Goal: Transaction & Acquisition: Book appointment/travel/reservation

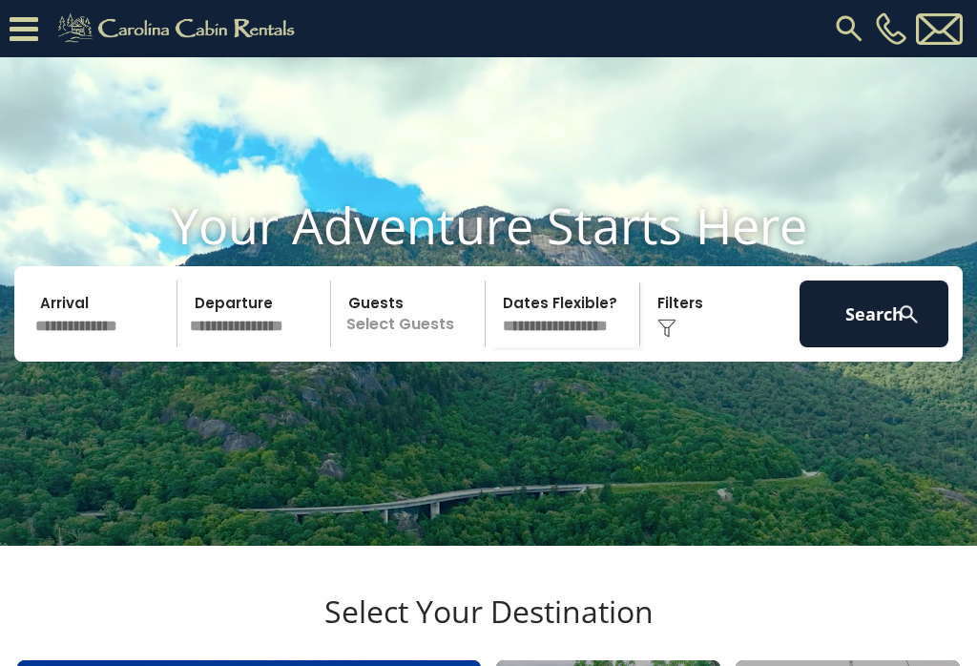
click at [118, 347] on input "text" at bounding box center [103, 314] width 149 height 67
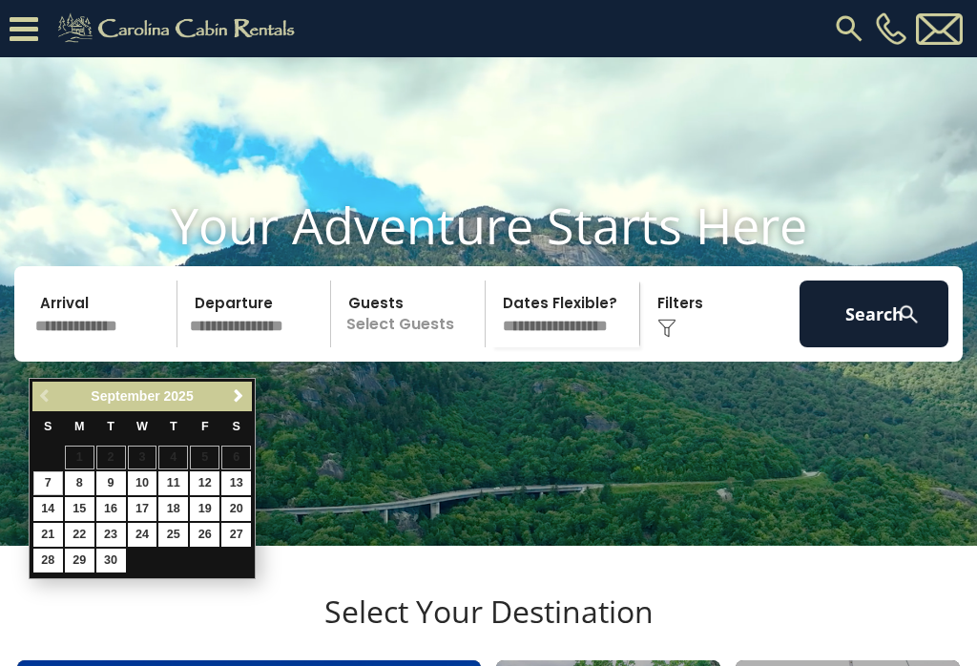
click at [243, 401] on span "Next" at bounding box center [238, 395] width 15 height 15
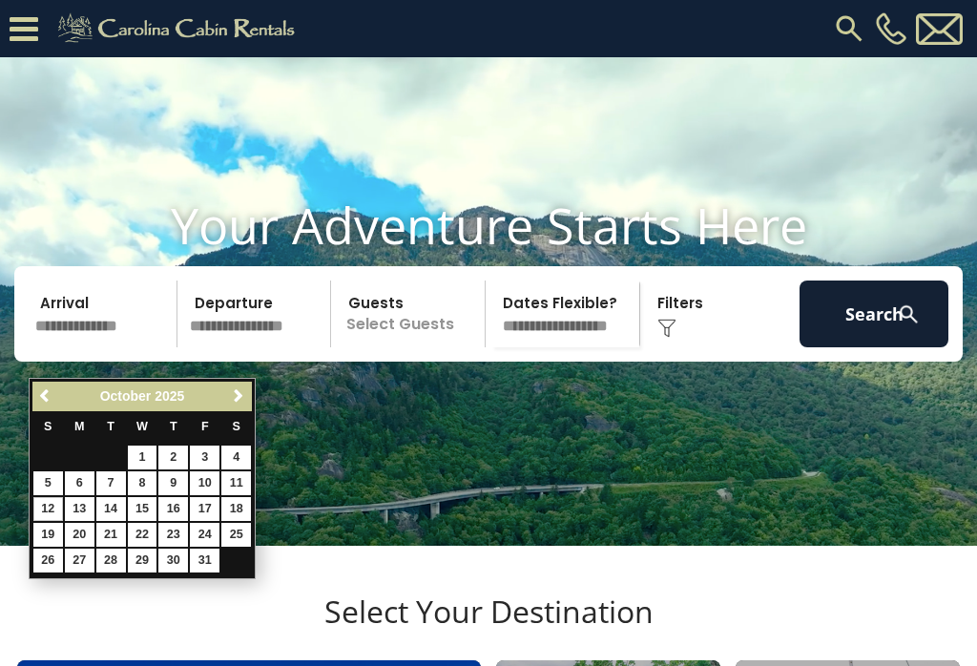
click at [56, 506] on link "12" at bounding box center [48, 509] width 30 height 24
type input "********"
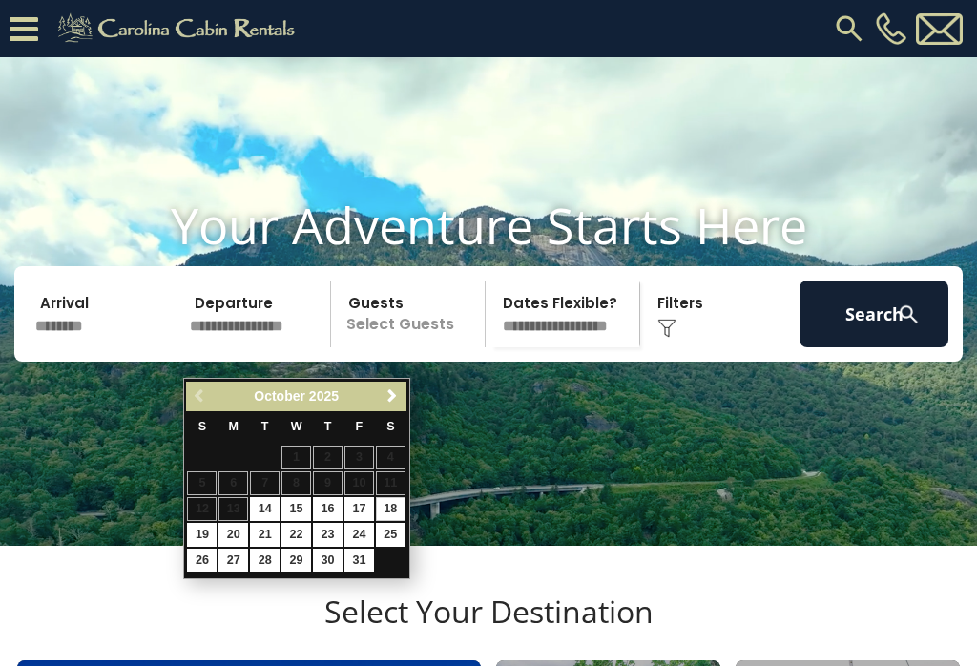
click at [403, 509] on link "18" at bounding box center [391, 509] width 30 height 24
type input "********"
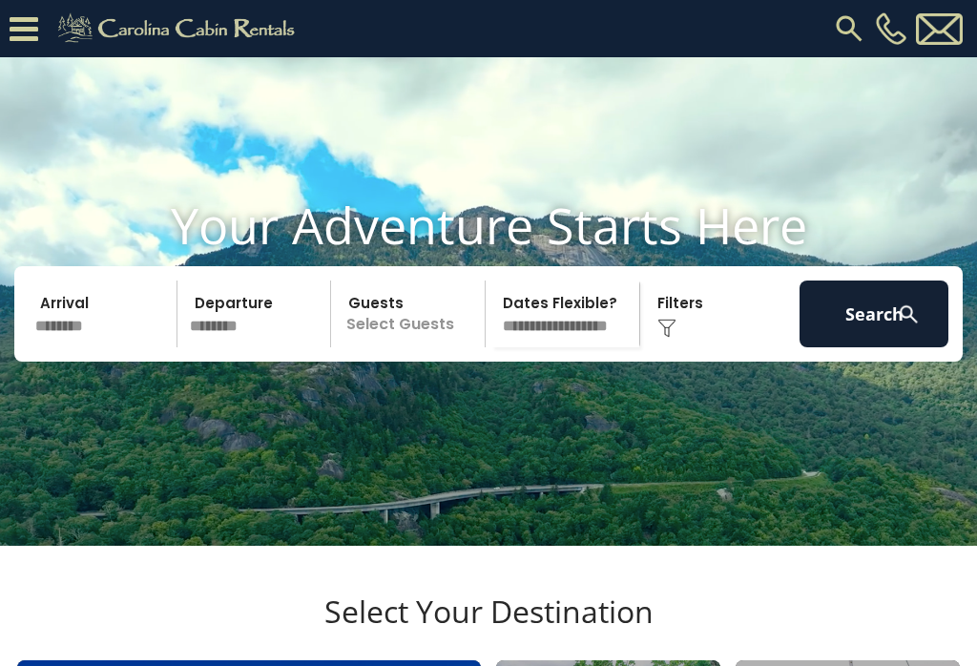
click at [417, 347] on p "Select Guests" at bounding box center [411, 314] width 148 height 67
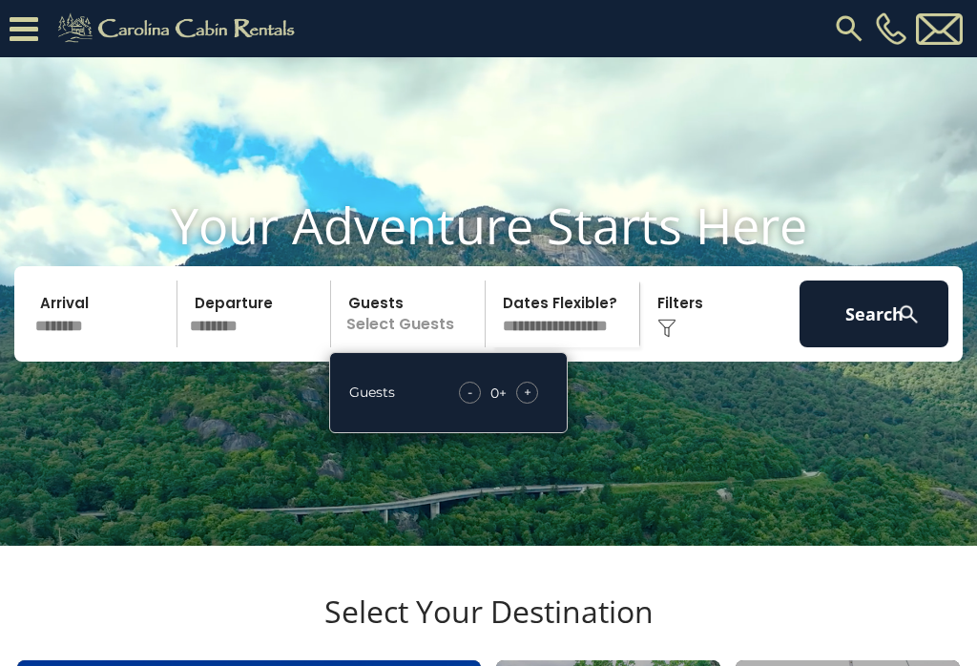
click at [525, 402] on span "+" at bounding box center [528, 392] width 8 height 19
click at [532, 404] on div "+" at bounding box center [527, 393] width 22 height 22
click at [586, 347] on select "**********" at bounding box center [565, 314] width 148 height 67
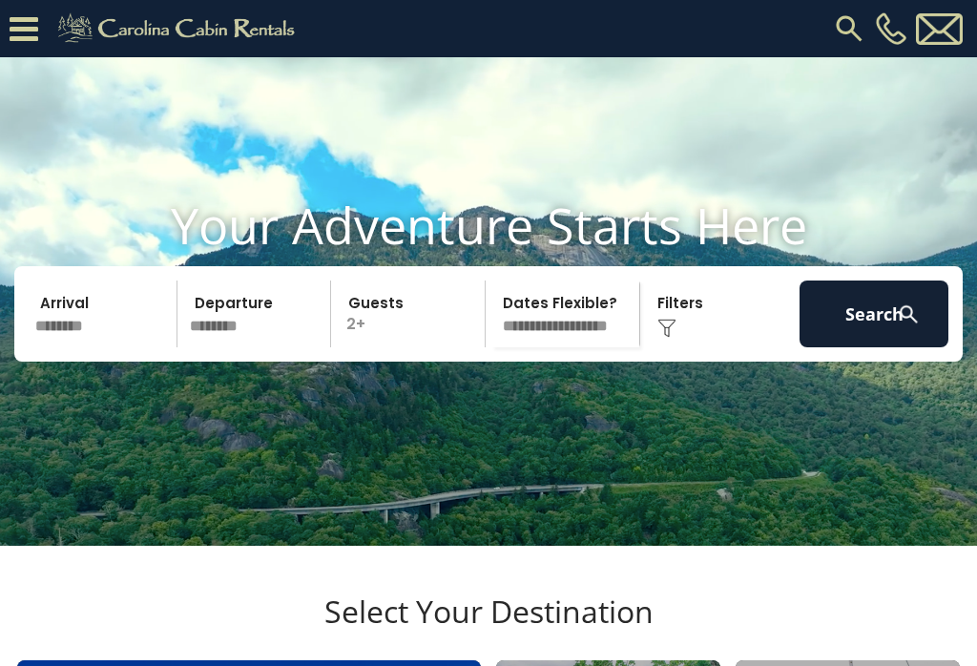
select select "*"
click at [869, 347] on button "Search" at bounding box center [874, 314] width 149 height 67
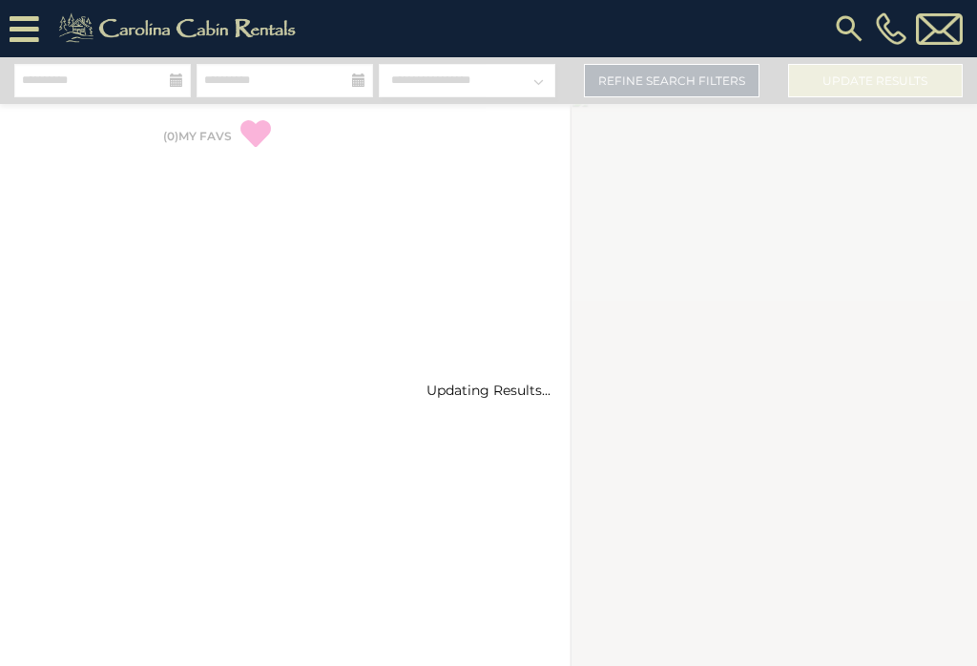
select select "*"
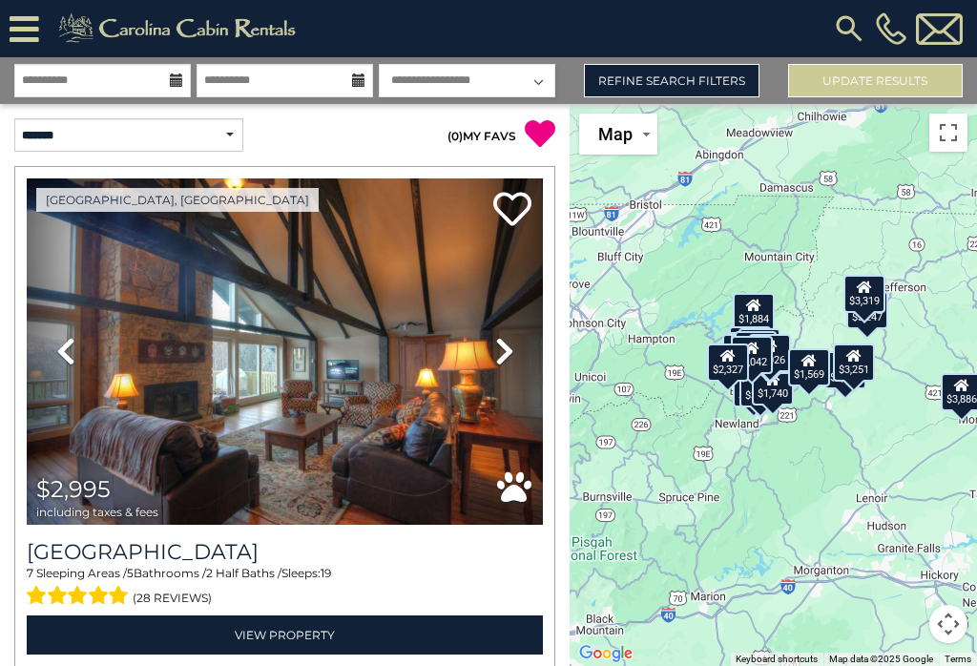
click at [706, 81] on link "Refine Search Filters" at bounding box center [671, 80] width 175 height 33
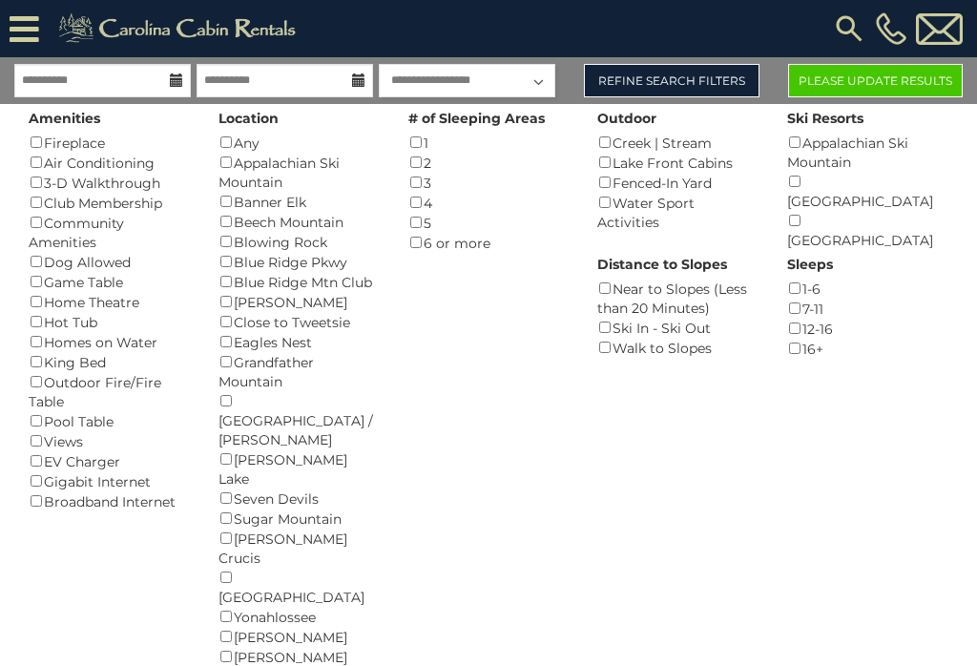
click at [887, 83] on button "Please Update Results" at bounding box center [875, 80] width 175 height 33
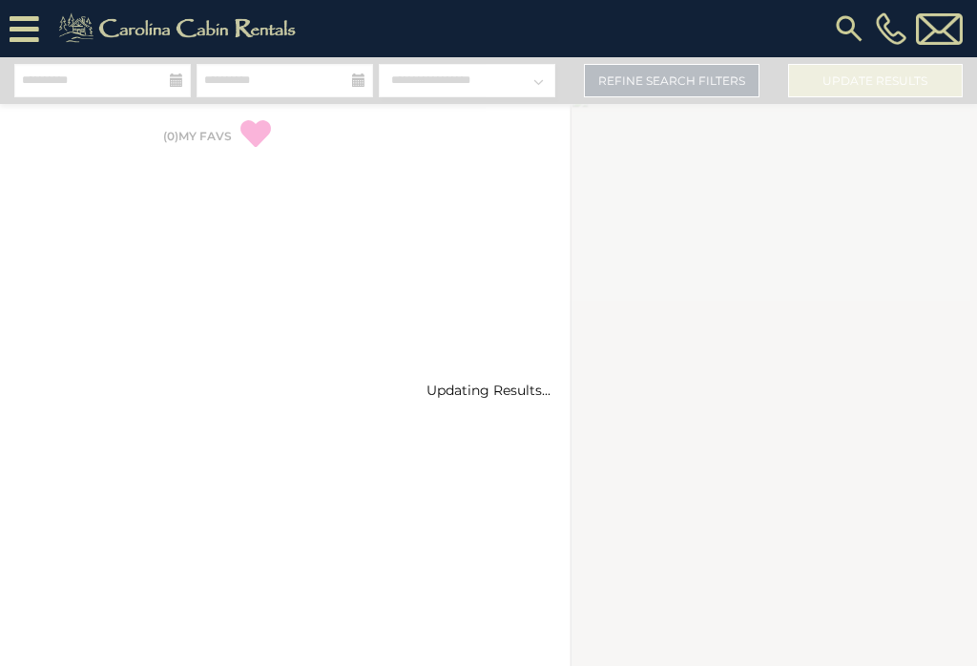
select select "*"
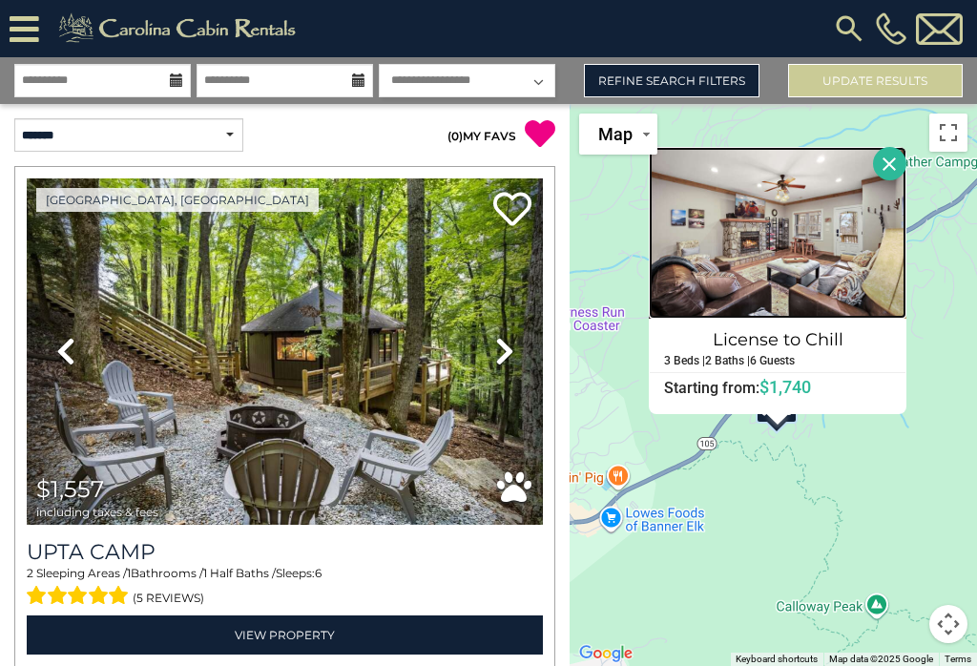
click at [860, 277] on img at bounding box center [778, 233] width 258 height 172
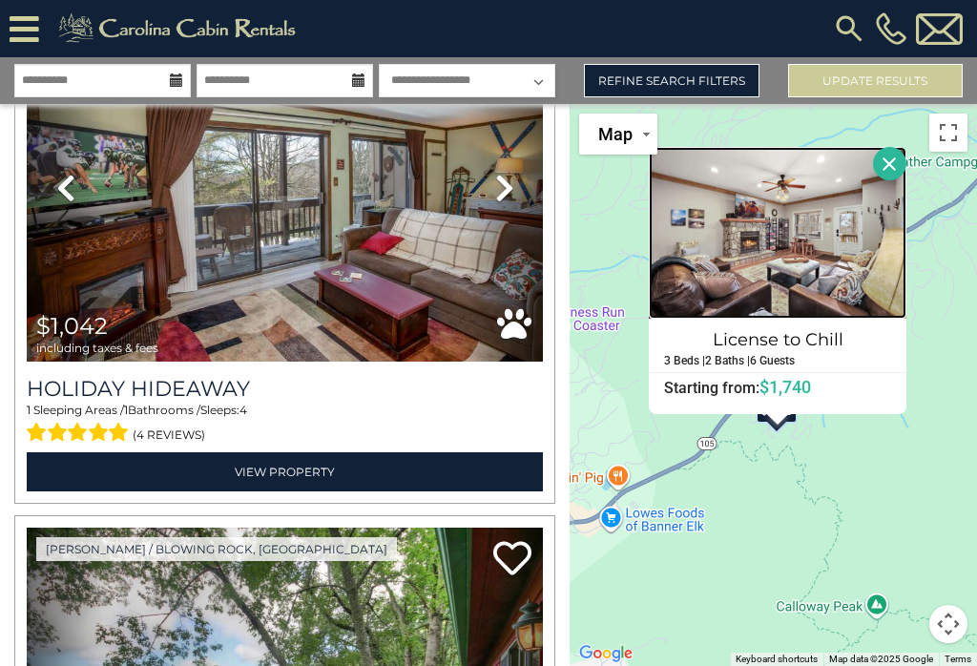
scroll to position [1698, 0]
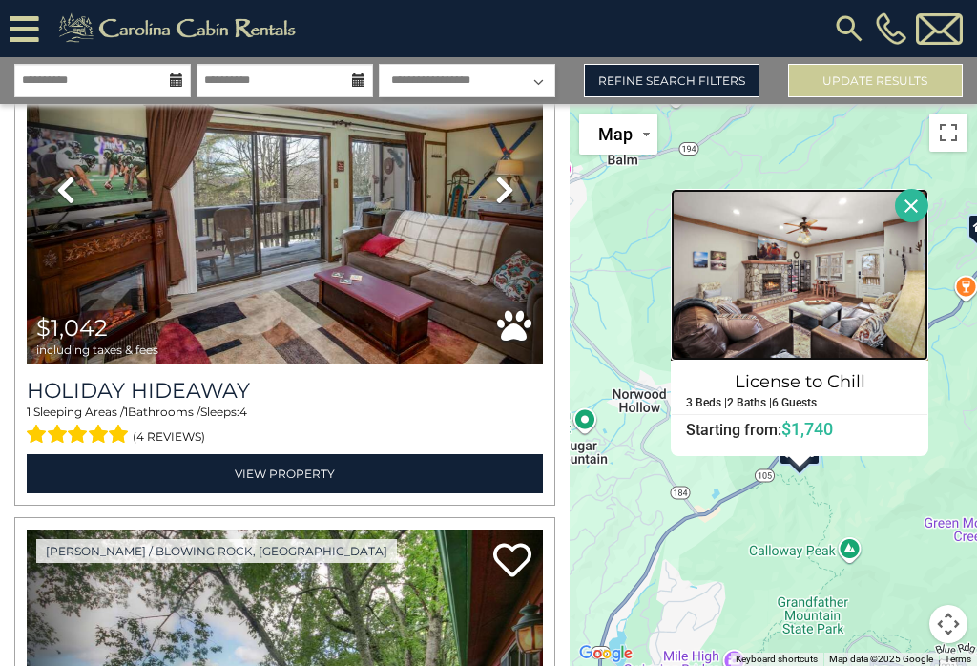
click at [926, 239] on img at bounding box center [800, 275] width 258 height 172
click at [928, 218] on button "Close" at bounding box center [911, 205] width 33 height 33
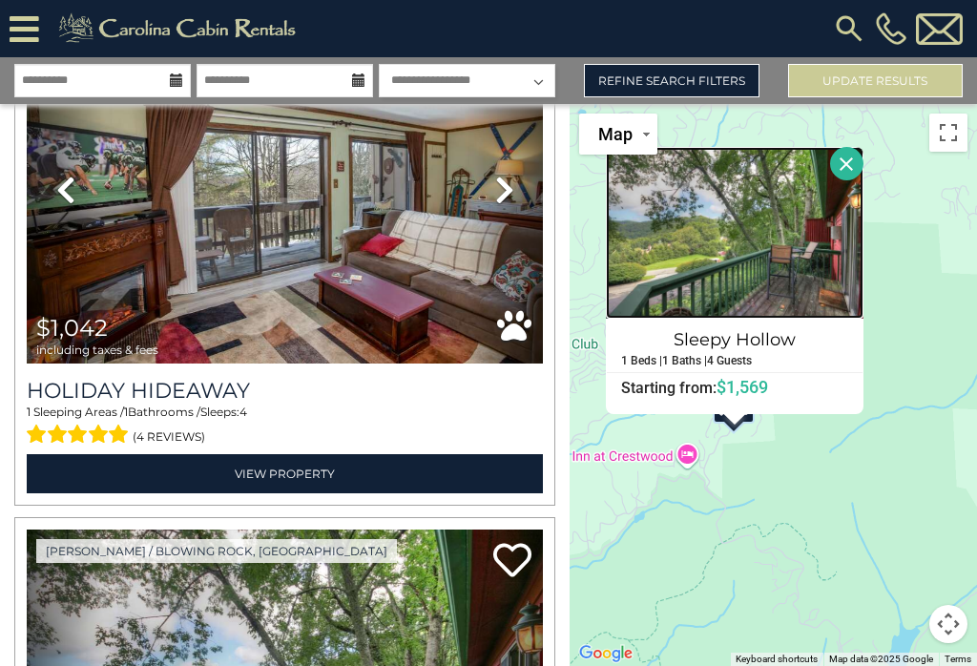
click at [813, 276] on img at bounding box center [735, 233] width 258 height 172
click at [863, 180] on button "Close" at bounding box center [846, 163] width 33 height 33
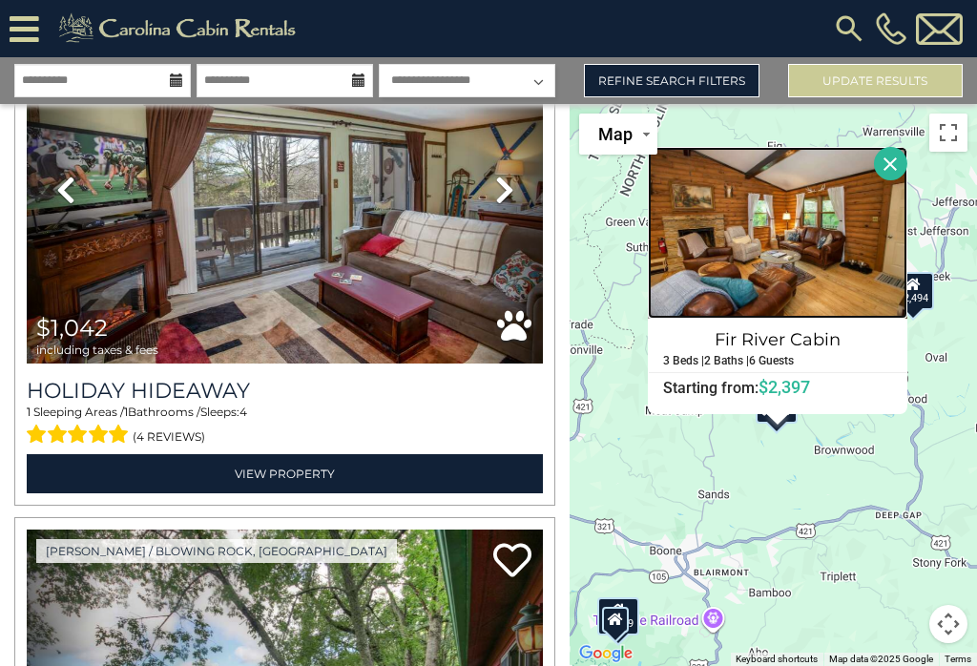
click at [822, 269] on img at bounding box center [778, 233] width 260 height 172
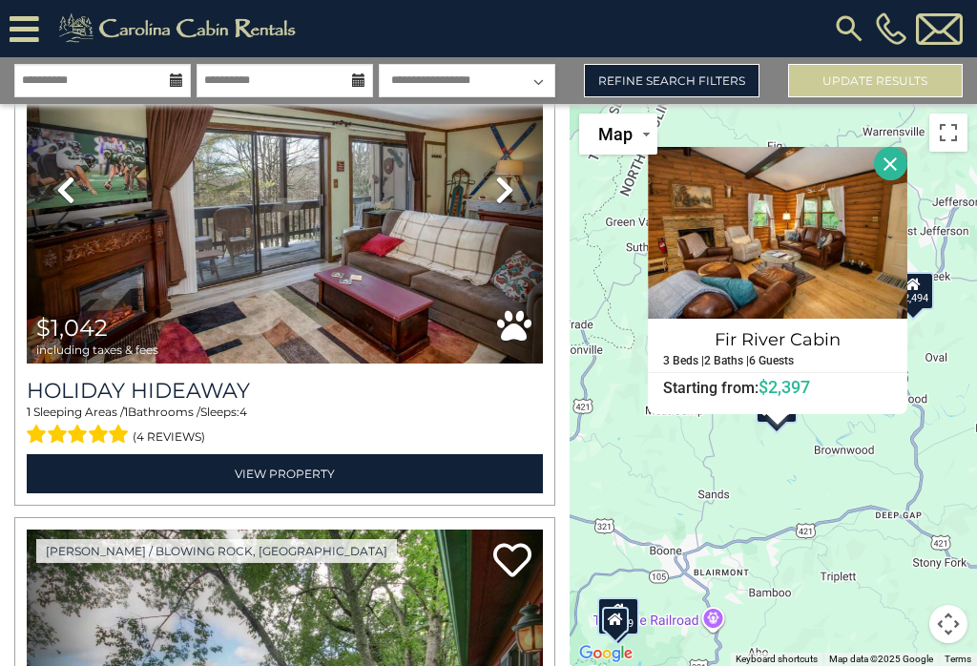
click at [904, 180] on button "Close" at bounding box center [890, 163] width 33 height 33
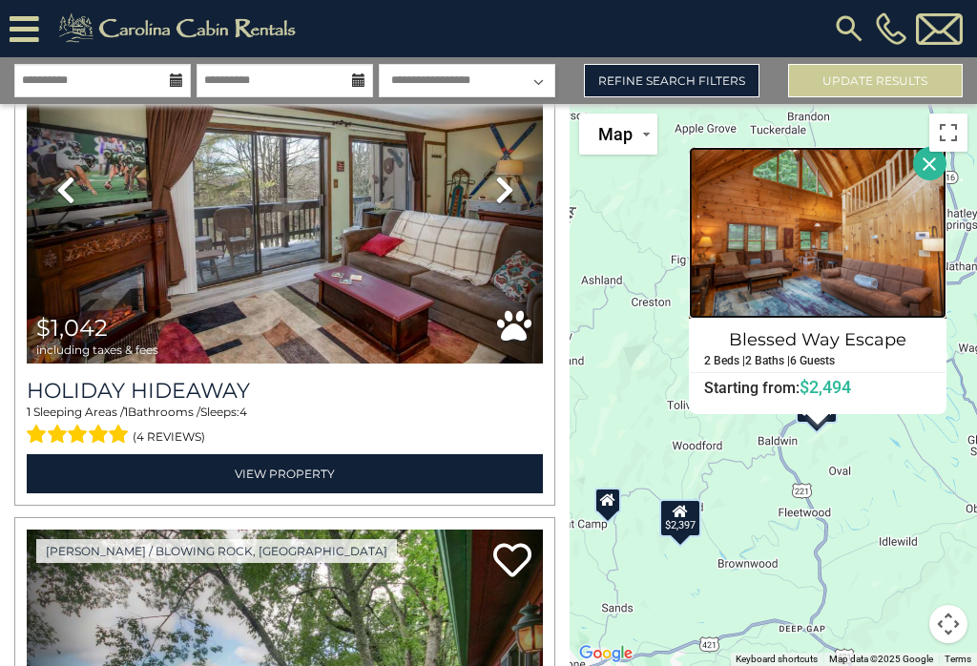
click at [850, 264] on img at bounding box center [818, 233] width 258 height 172
click at [942, 180] on button "Close" at bounding box center [929, 163] width 33 height 33
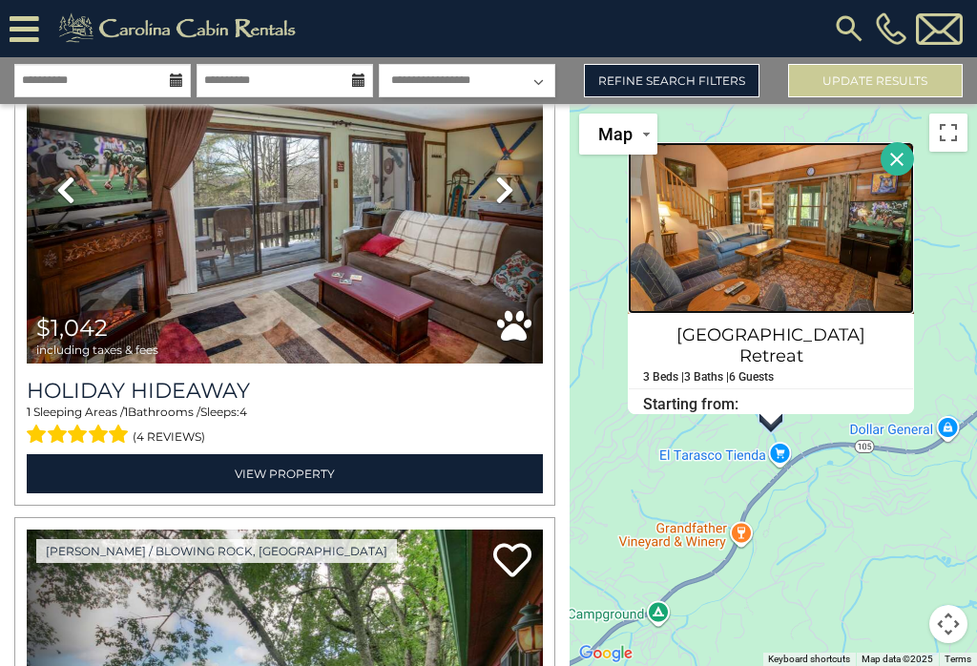
click at [813, 285] on img at bounding box center [771, 228] width 286 height 172
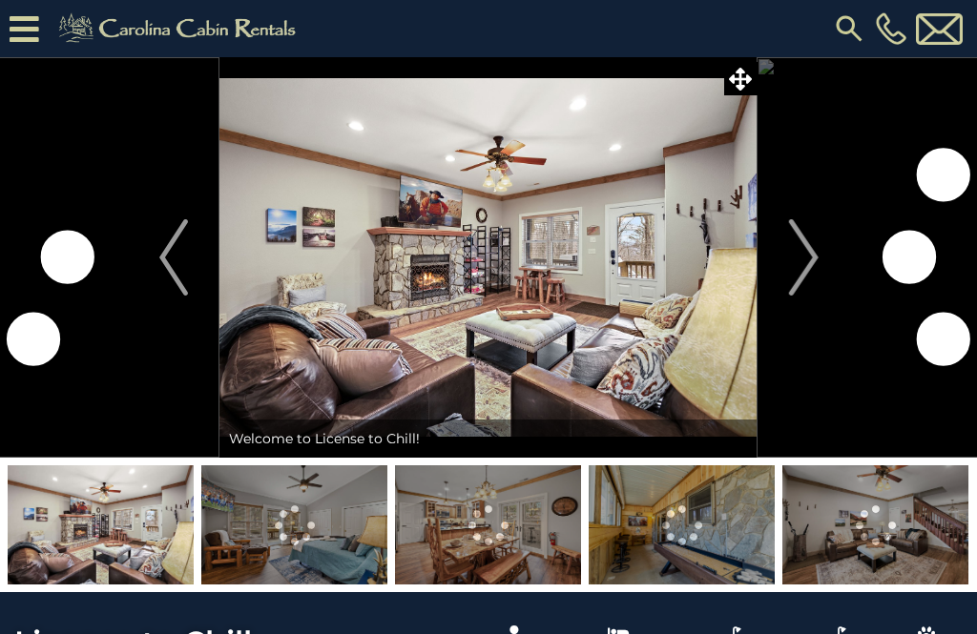
click at [810, 268] on img "Next" at bounding box center [803, 257] width 29 height 76
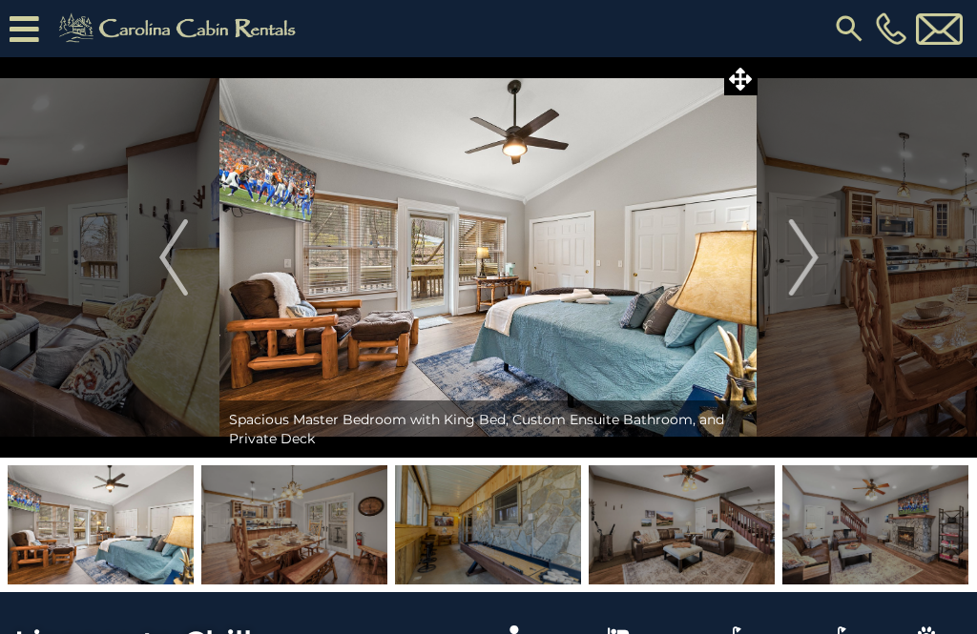
click at [800, 275] on img "Next" at bounding box center [803, 257] width 29 height 76
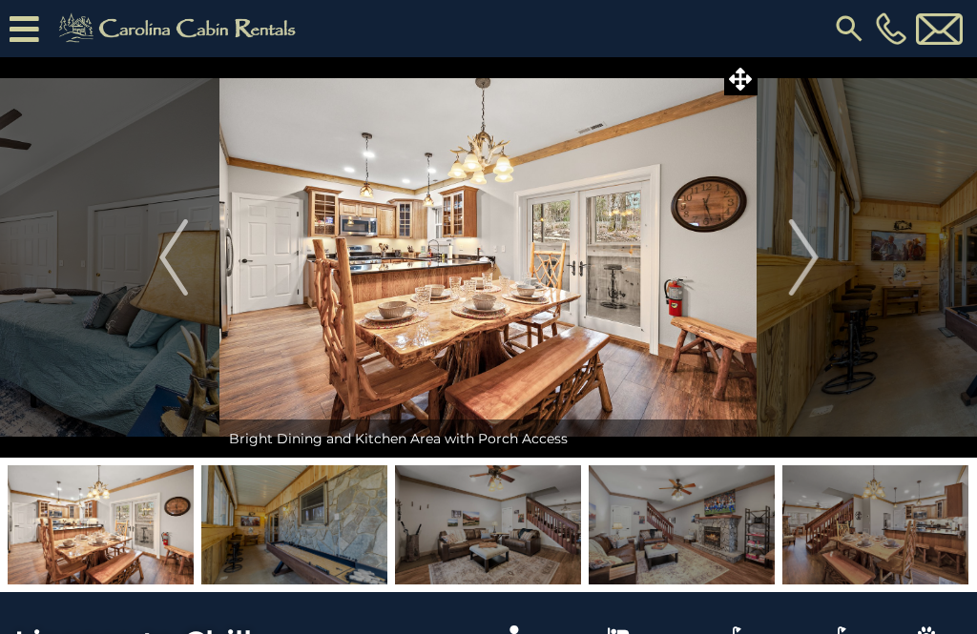
click at [800, 268] on img "Next" at bounding box center [803, 257] width 29 height 76
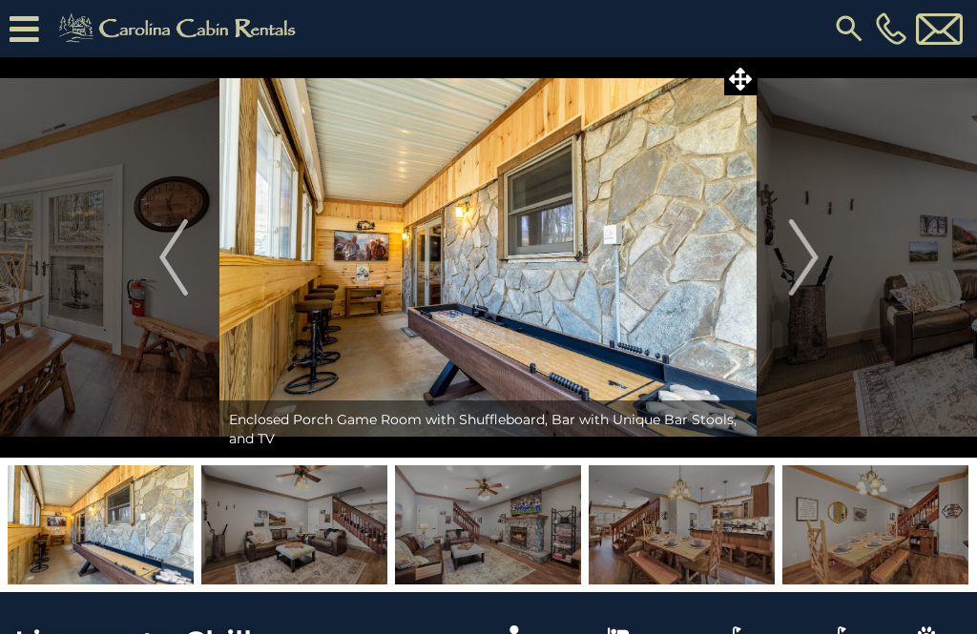
click at [803, 278] on img "Next" at bounding box center [803, 257] width 29 height 76
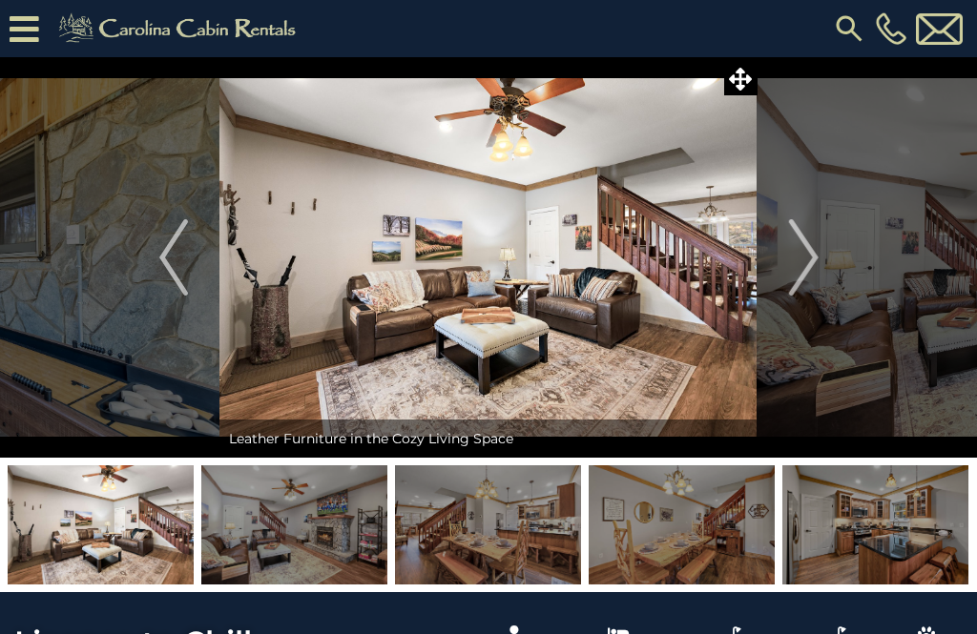
click at [810, 277] on img "Next" at bounding box center [803, 257] width 29 height 76
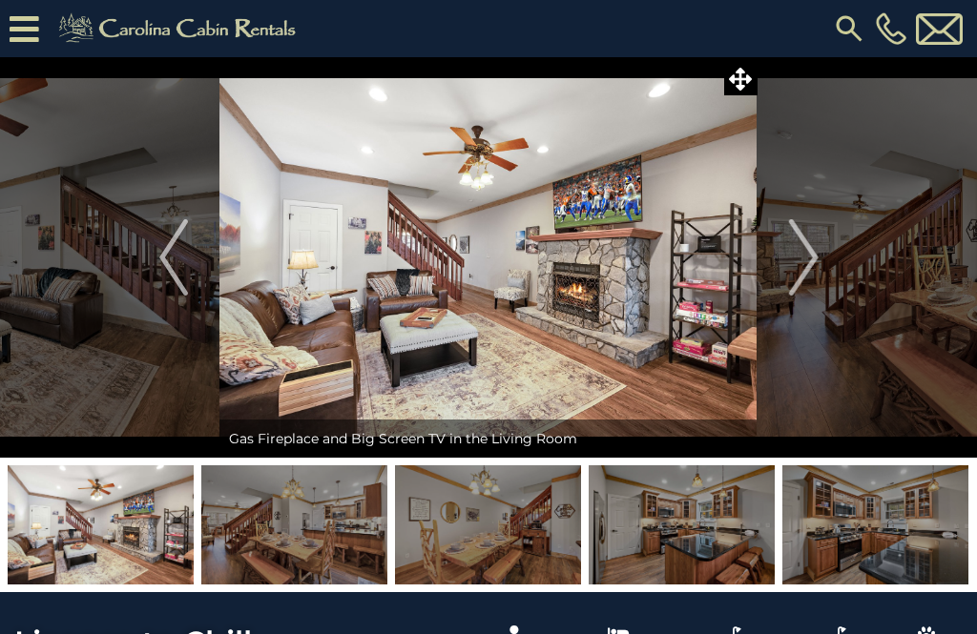
click at [802, 270] on img "Next" at bounding box center [803, 257] width 29 height 76
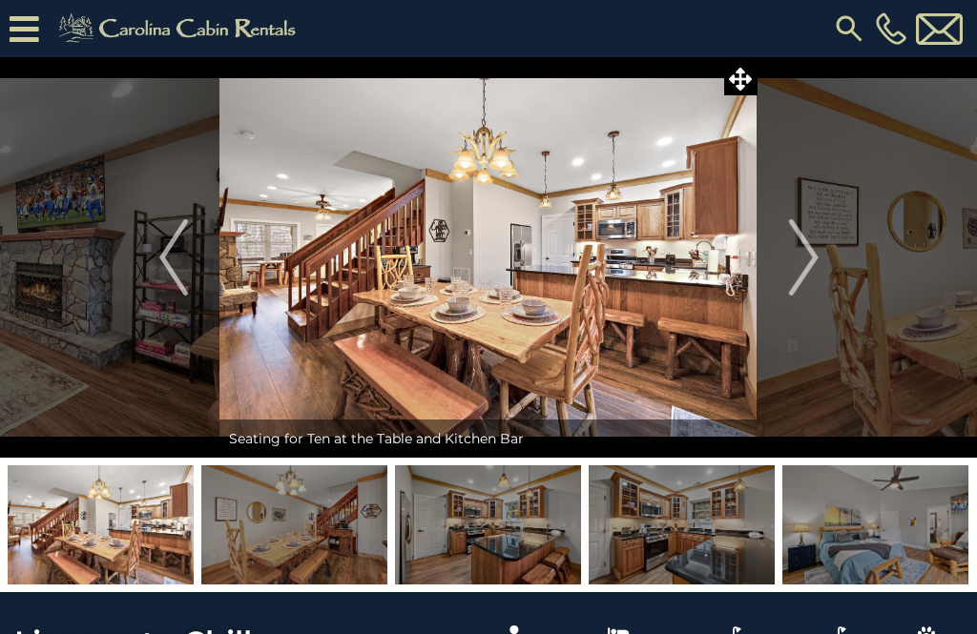
click at [798, 284] on img "Next" at bounding box center [803, 257] width 29 height 76
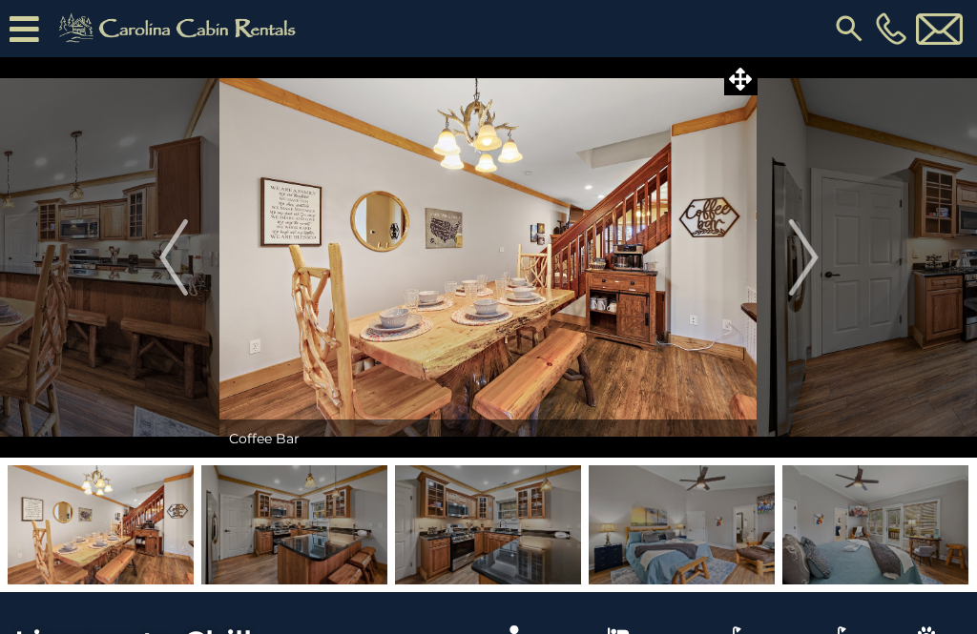
click at [799, 276] on img "Next" at bounding box center [803, 257] width 29 height 76
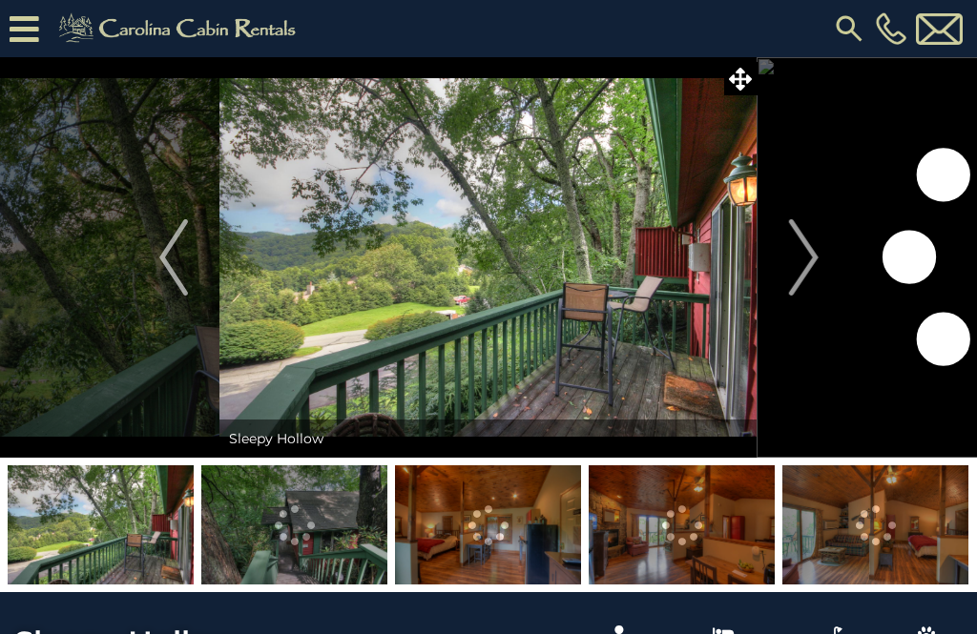
click at [351, 543] on img at bounding box center [294, 525] width 186 height 119
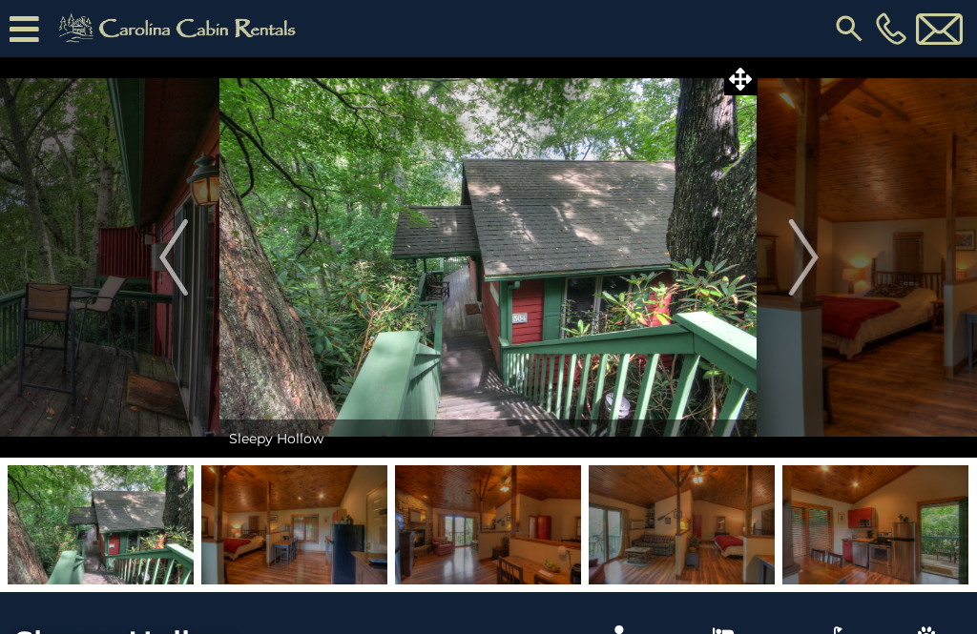
click at [804, 270] on img "Next" at bounding box center [803, 257] width 29 height 76
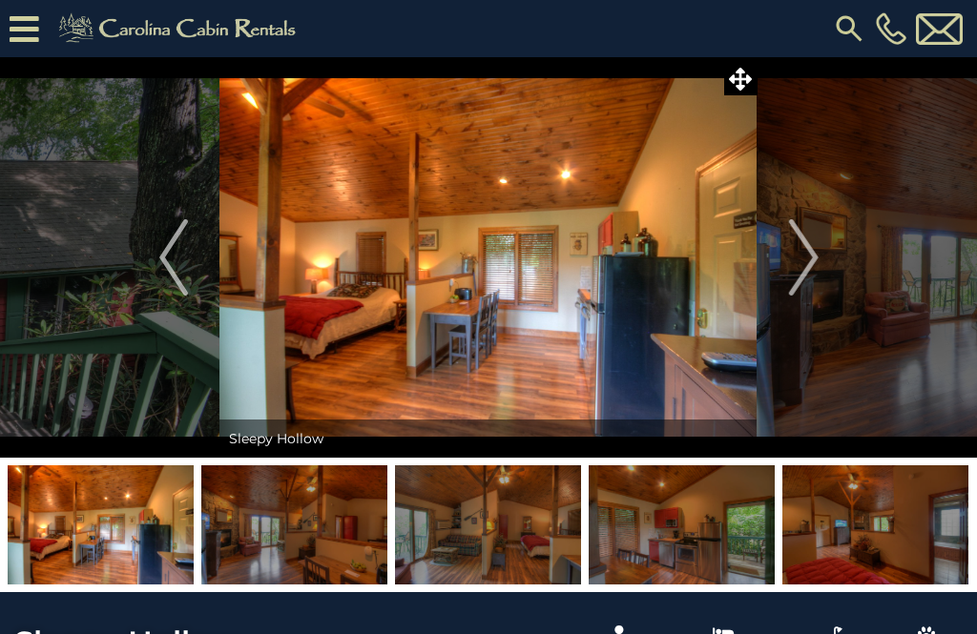
click at [803, 275] on img "Next" at bounding box center [803, 257] width 29 height 76
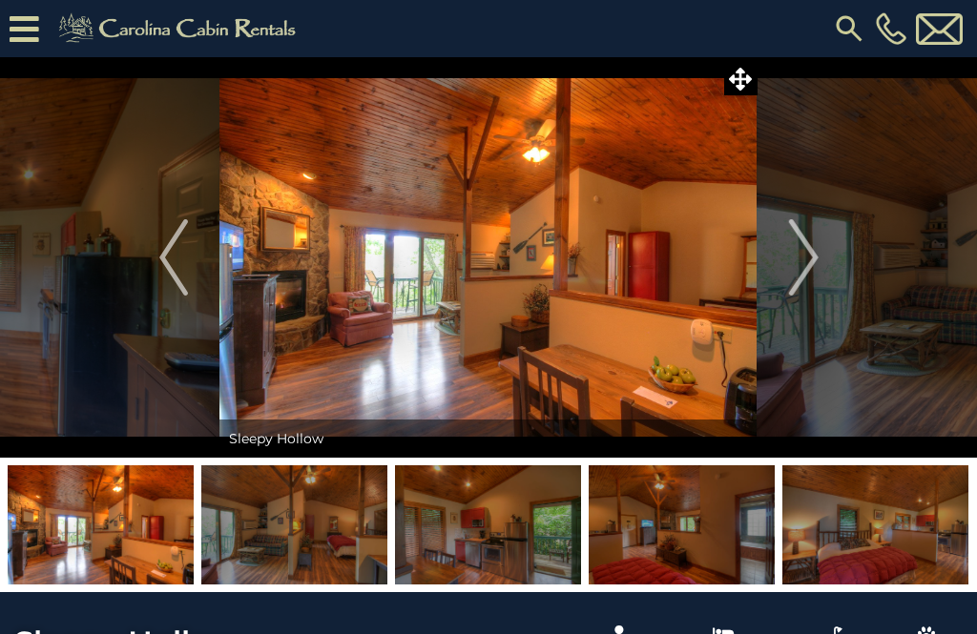
click at [803, 264] on img "Next" at bounding box center [803, 257] width 29 height 76
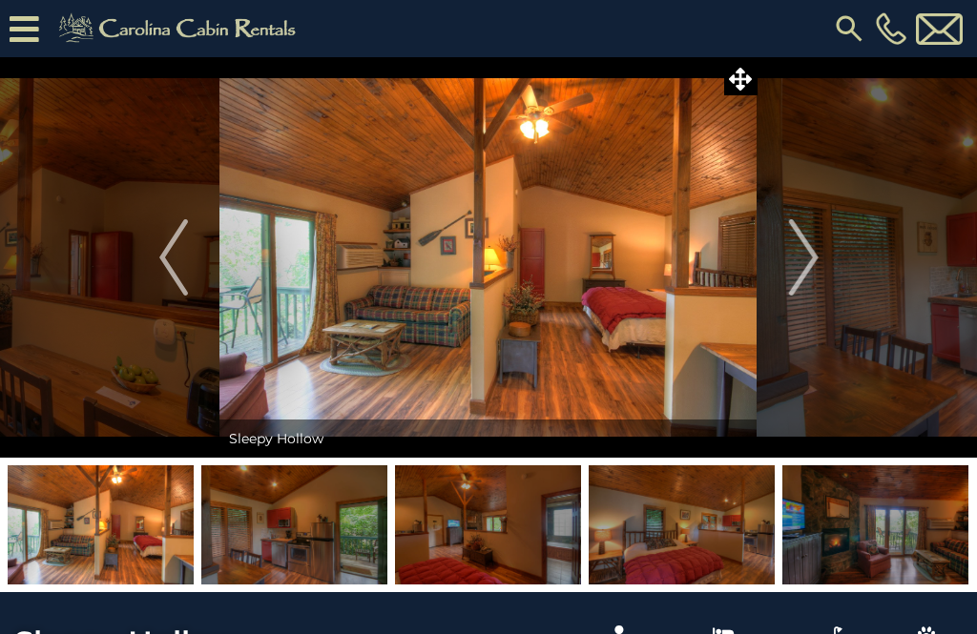
click at [820, 271] on button "Next" at bounding box center [804, 257] width 93 height 401
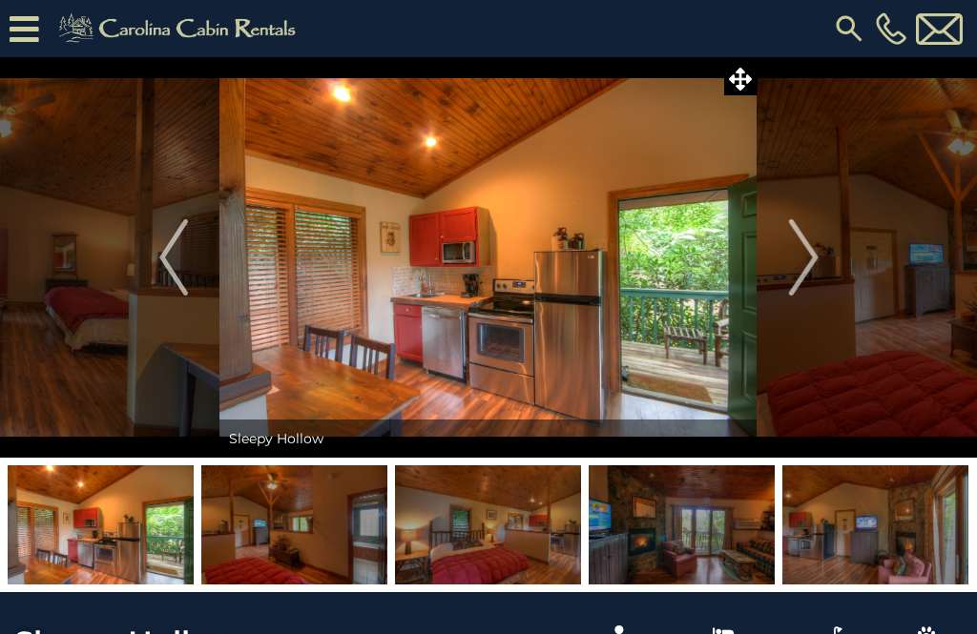
click at [805, 266] on img "Next" at bounding box center [803, 257] width 29 height 76
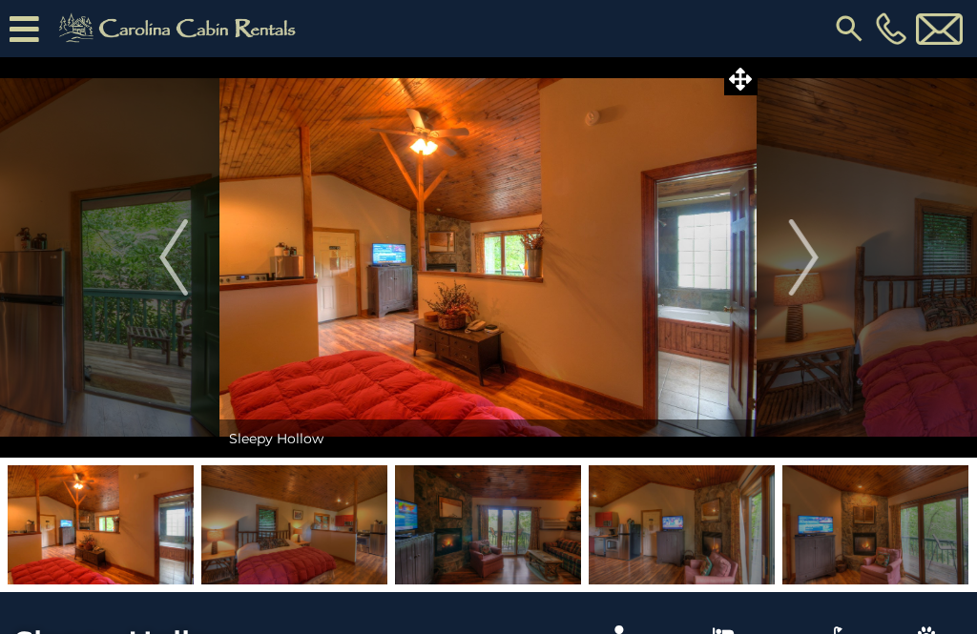
click at [808, 263] on img "Next" at bounding box center [803, 257] width 29 height 76
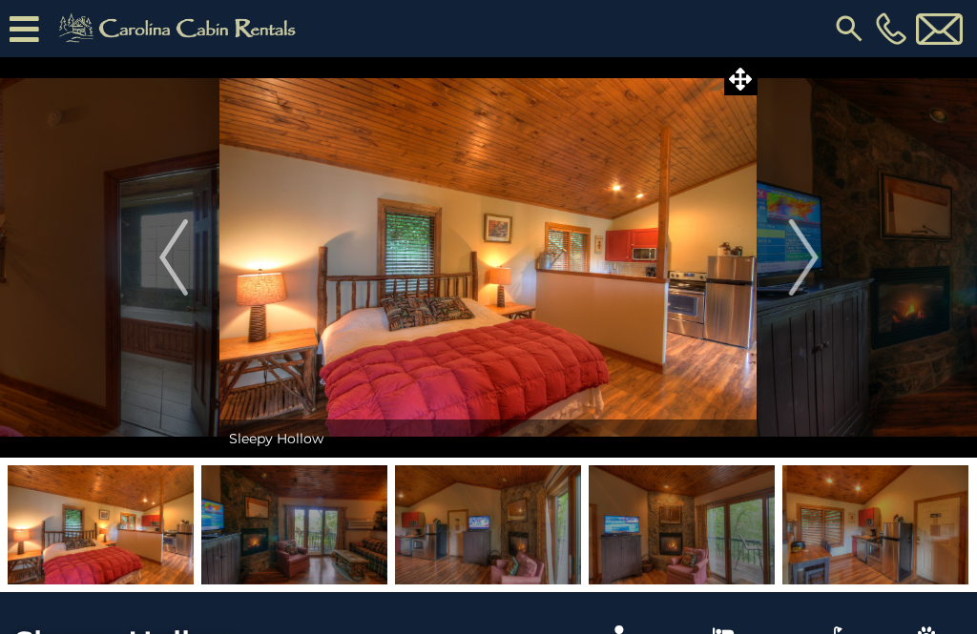
click at [804, 281] on img "Next" at bounding box center [803, 257] width 29 height 76
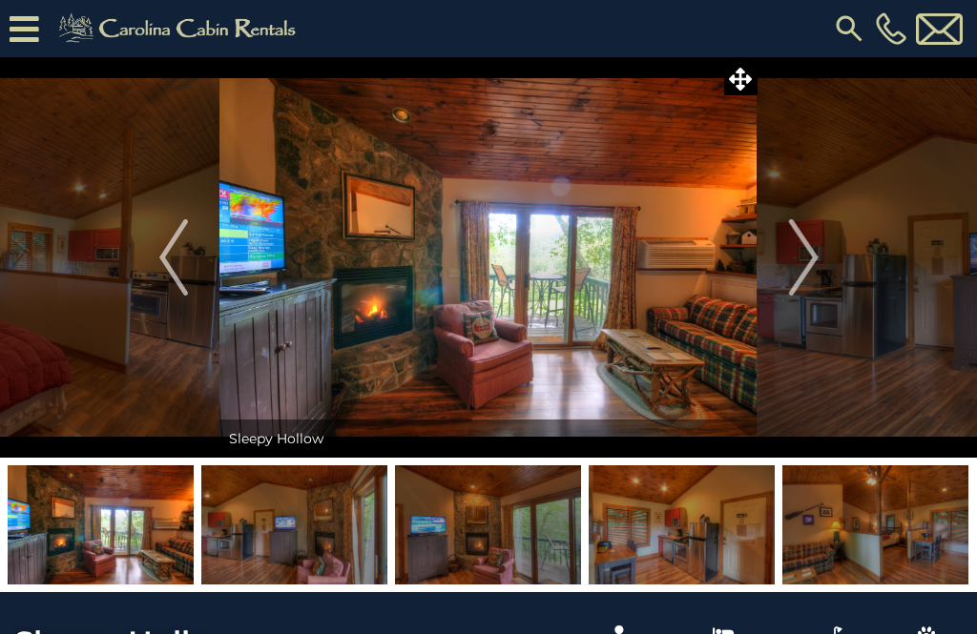
click at [807, 275] on img "Next" at bounding box center [803, 257] width 29 height 76
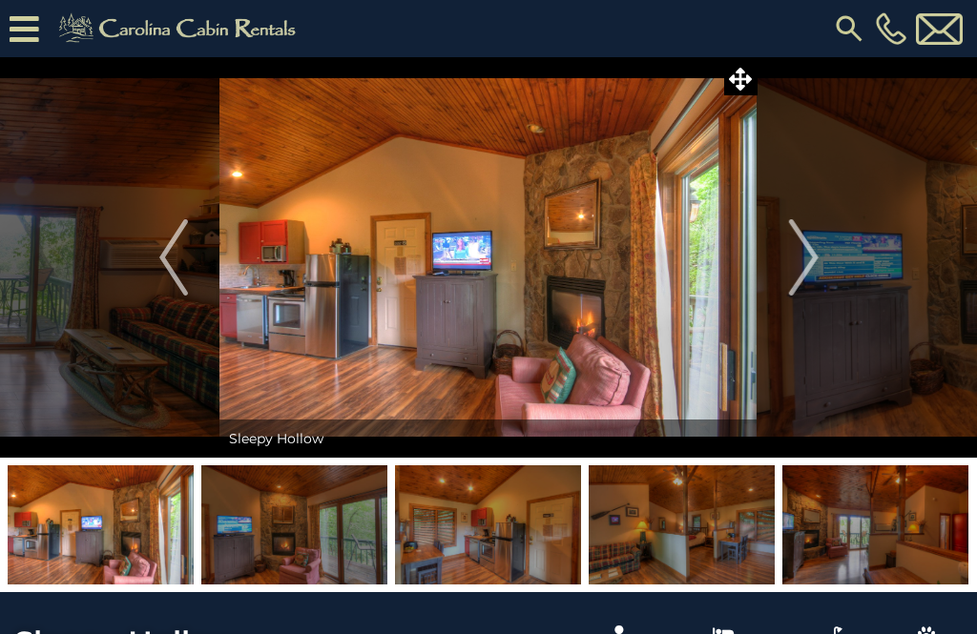
click at [814, 269] on img "Next" at bounding box center [803, 257] width 29 height 76
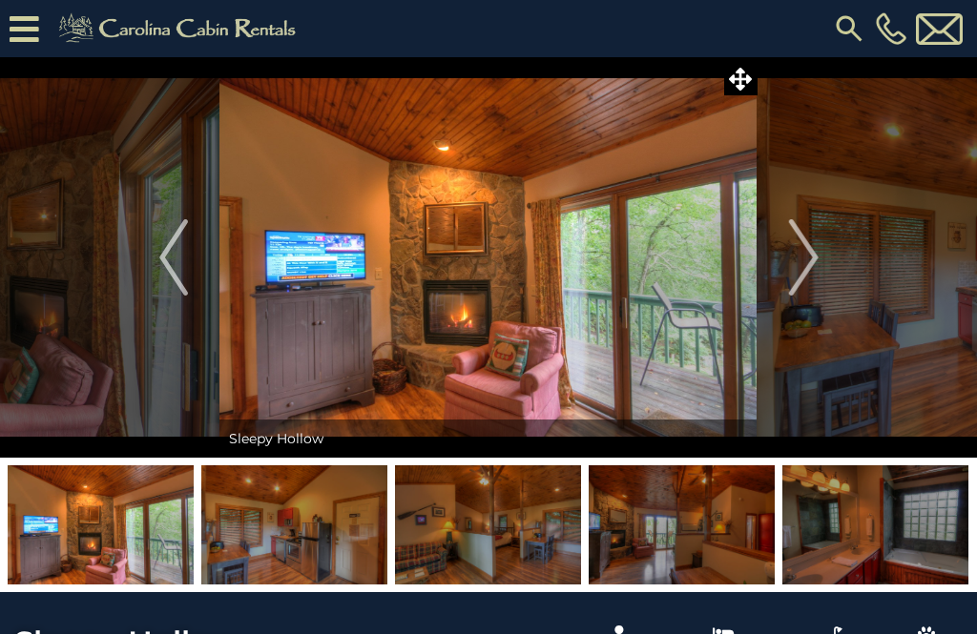
click at [812, 270] on img "Next" at bounding box center [803, 257] width 29 height 76
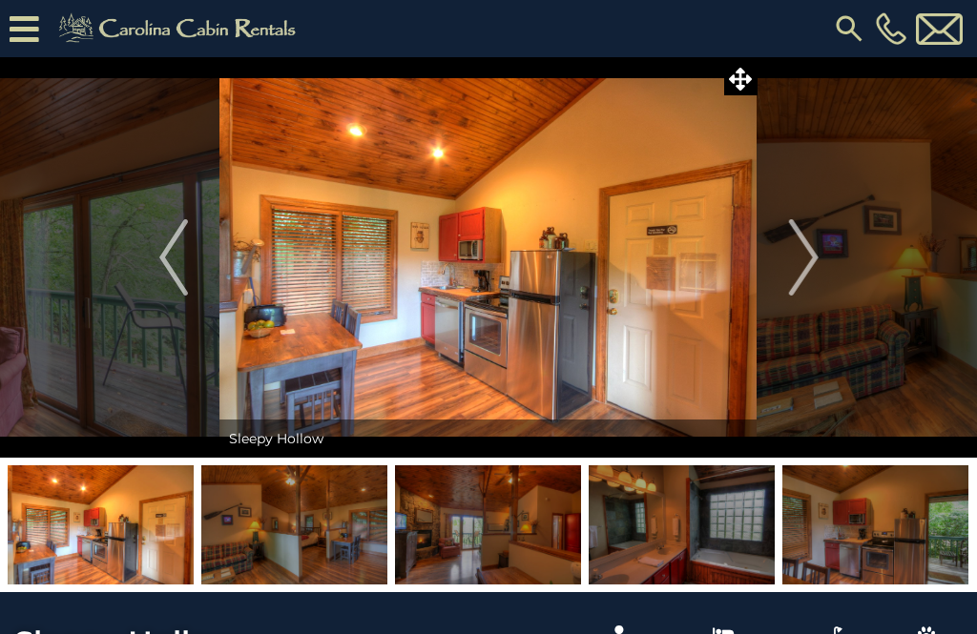
click at [805, 281] on img "Next" at bounding box center [803, 257] width 29 height 76
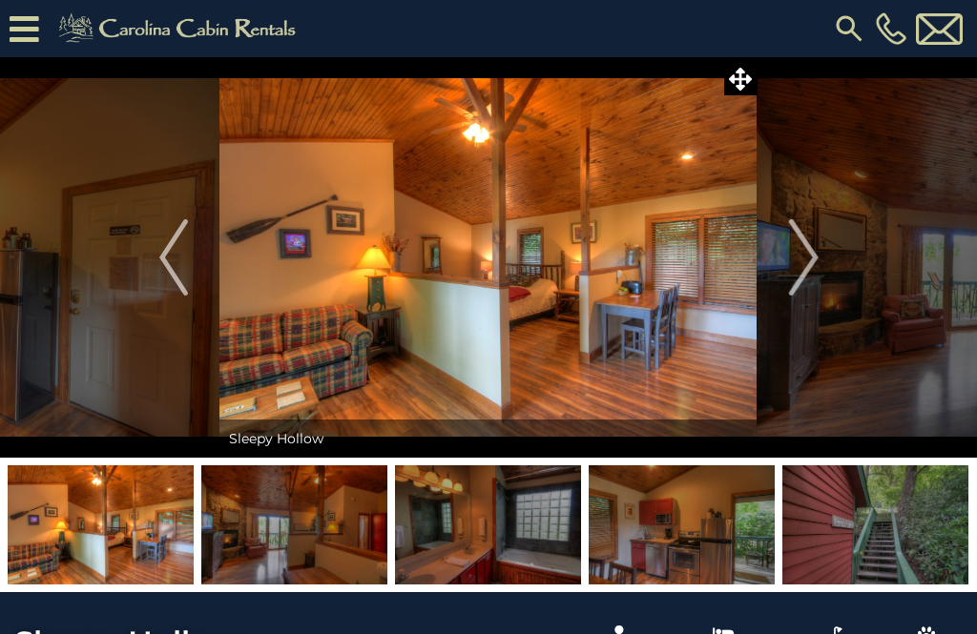
click at [821, 266] on button "Next" at bounding box center [804, 257] width 93 height 401
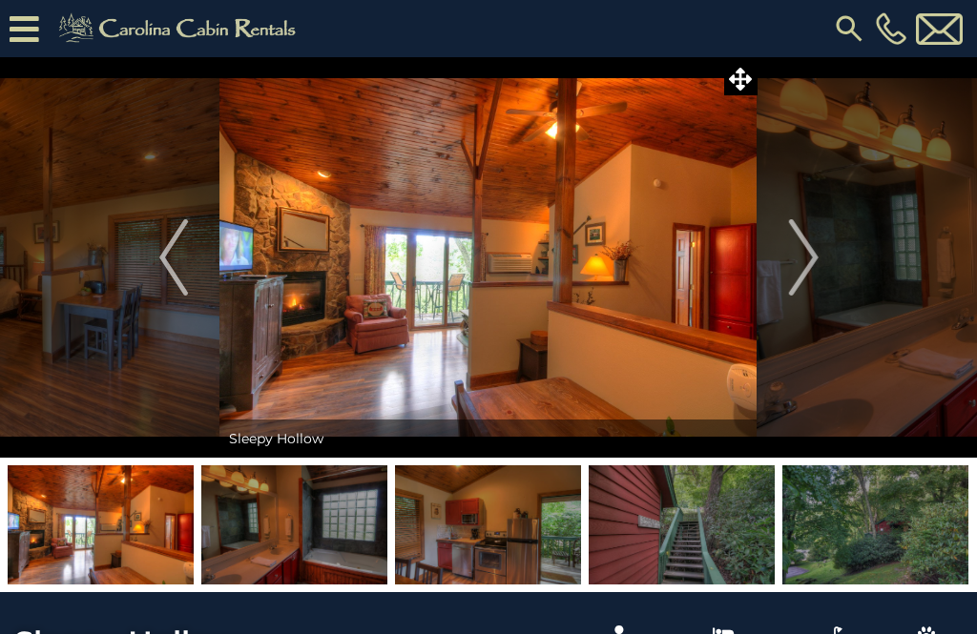
click at [806, 268] on img "Next" at bounding box center [803, 257] width 29 height 76
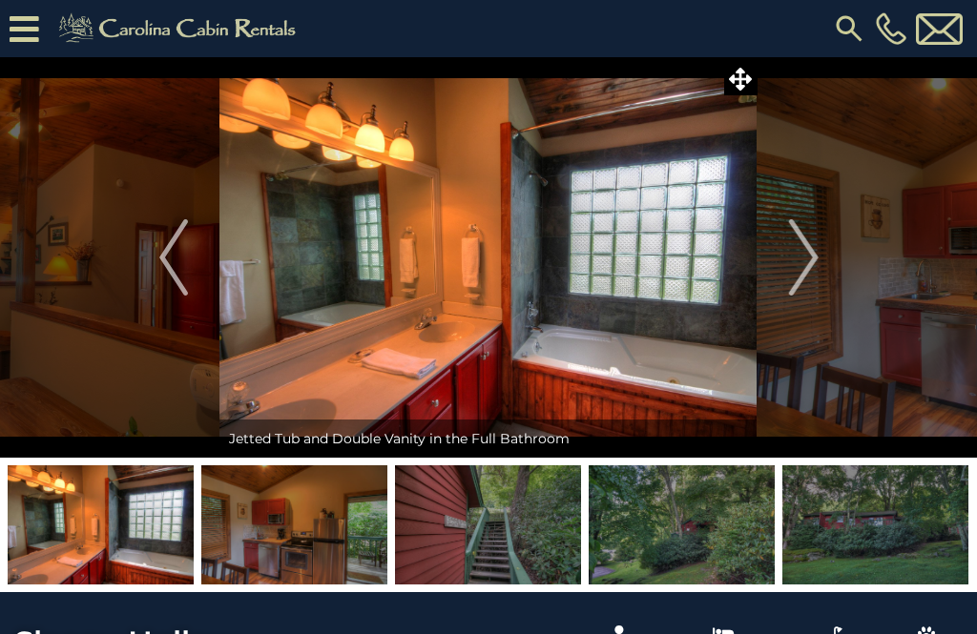
click at [809, 281] on img "Next" at bounding box center [803, 257] width 29 height 76
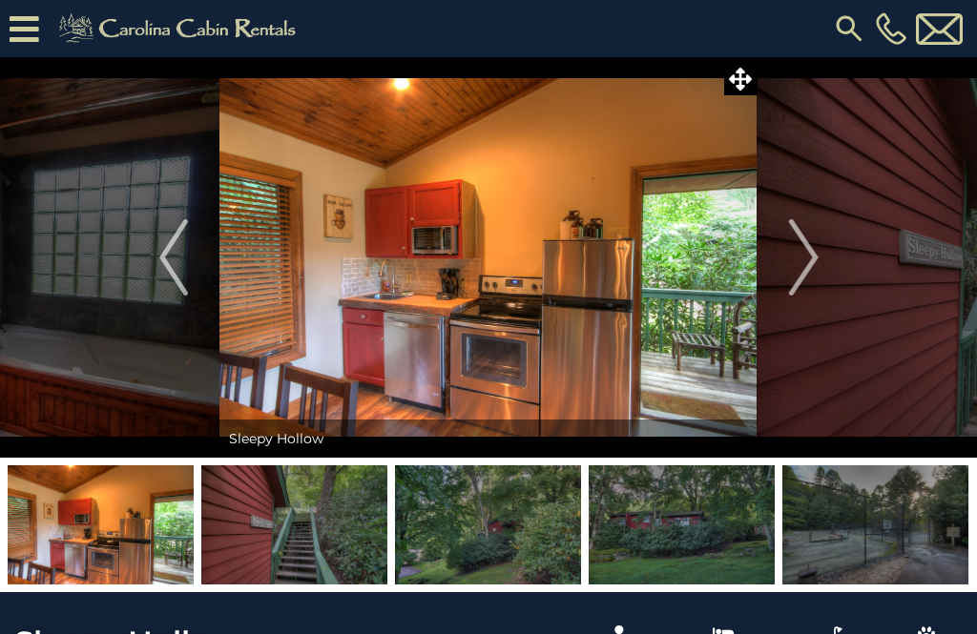
click at [810, 277] on img "Next" at bounding box center [803, 257] width 29 height 76
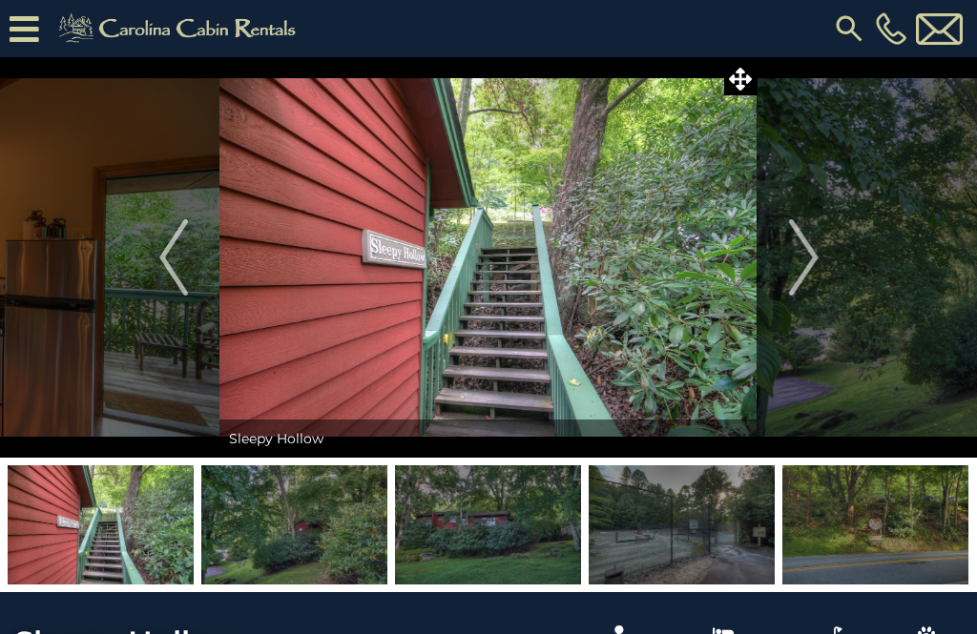
click at [814, 272] on img "Next" at bounding box center [803, 257] width 29 height 76
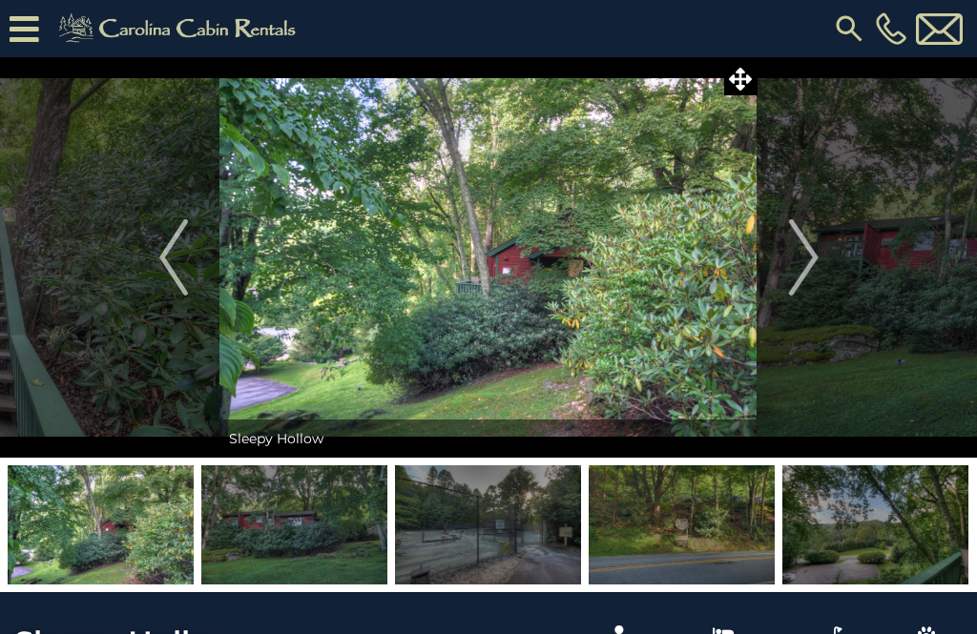
click at [808, 280] on img "Next" at bounding box center [803, 257] width 29 height 76
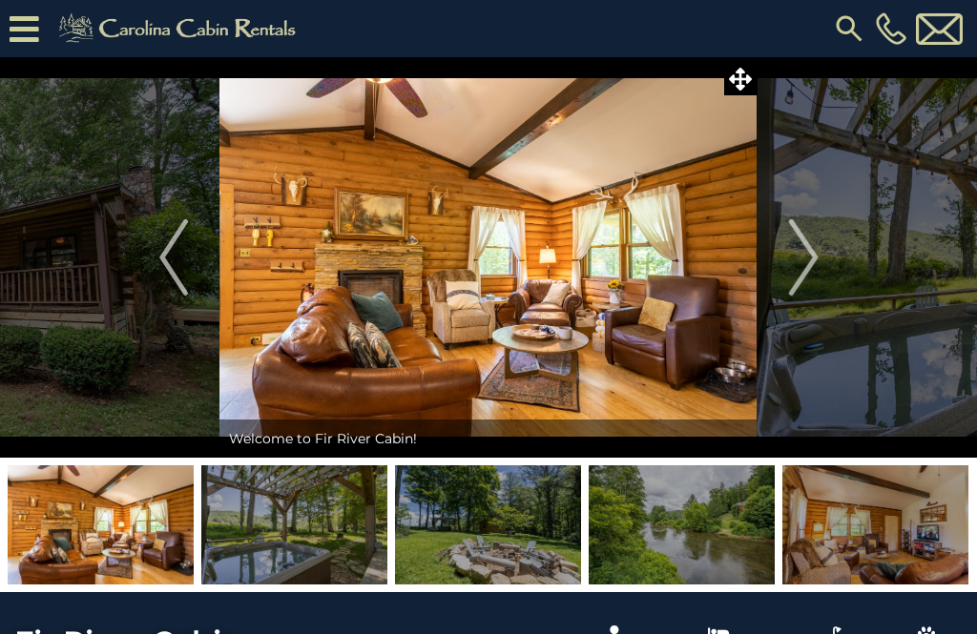
click at [342, 547] on img at bounding box center [294, 525] width 186 height 119
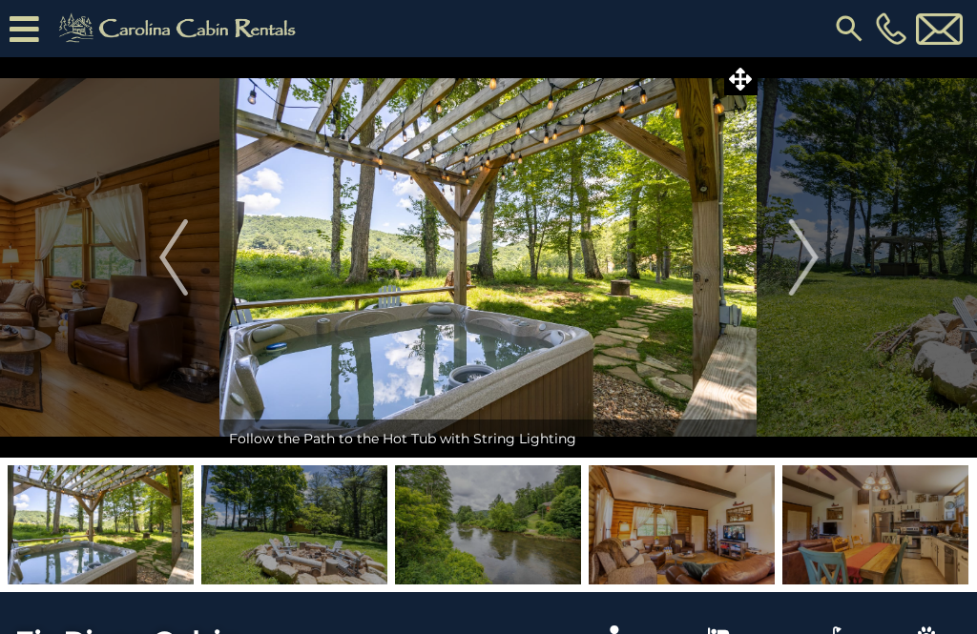
click at [807, 268] on img "Next" at bounding box center [803, 257] width 29 height 76
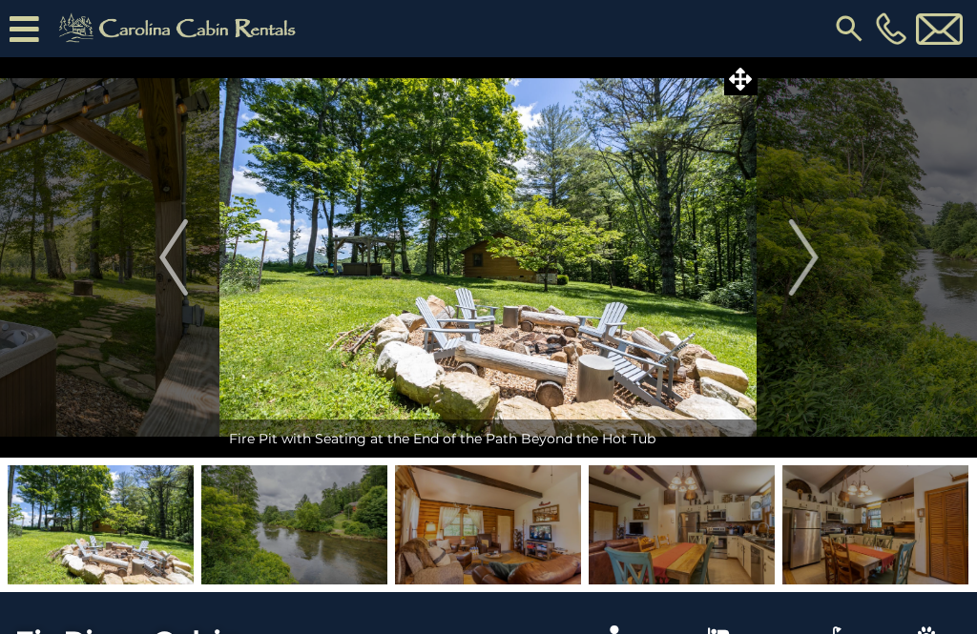
click at [807, 262] on img "Next" at bounding box center [803, 257] width 29 height 76
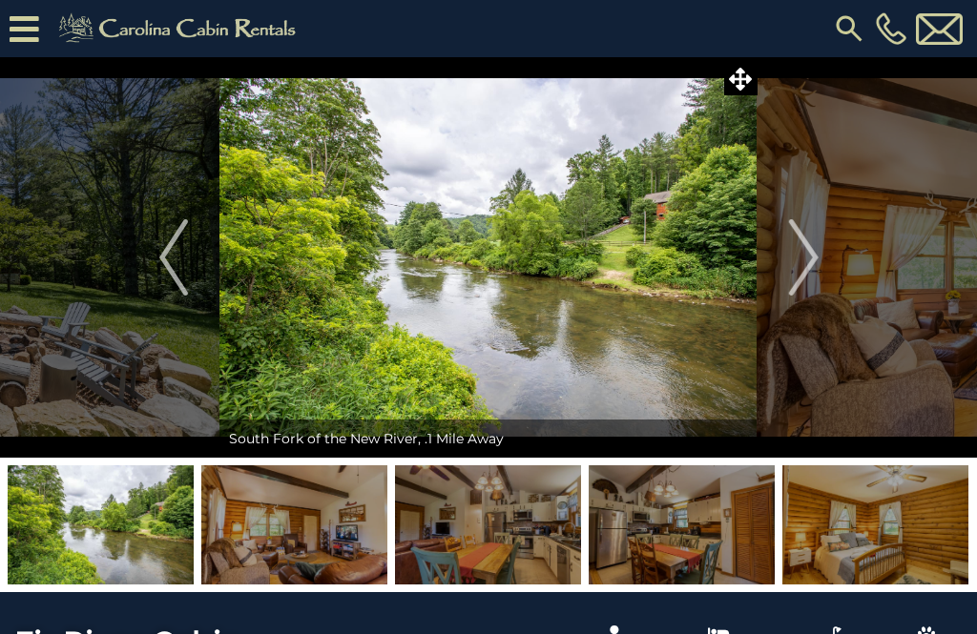
click at [810, 279] on img "Next" at bounding box center [803, 257] width 29 height 76
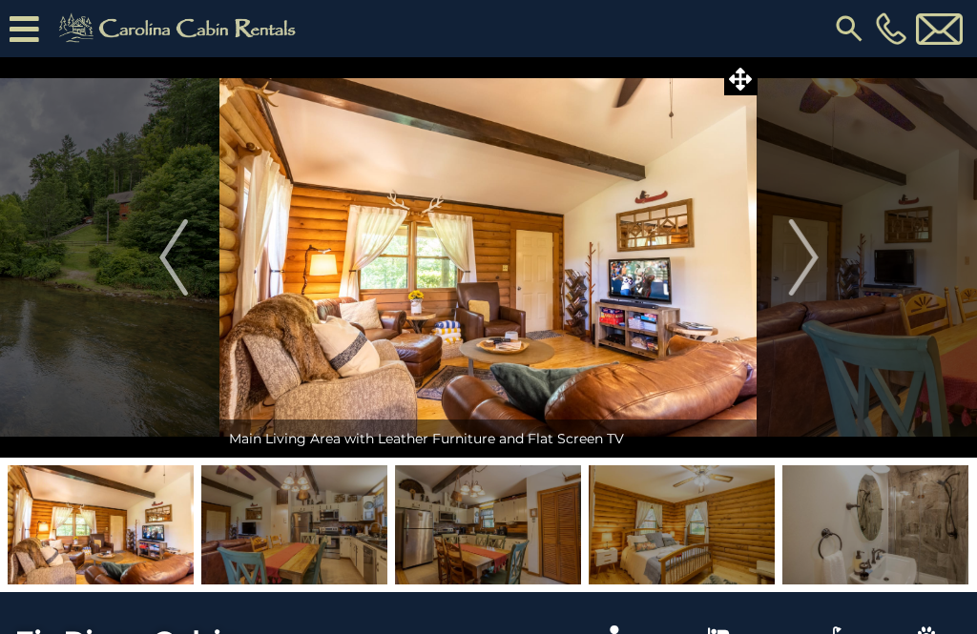
click at [800, 275] on img "Next" at bounding box center [803, 257] width 29 height 76
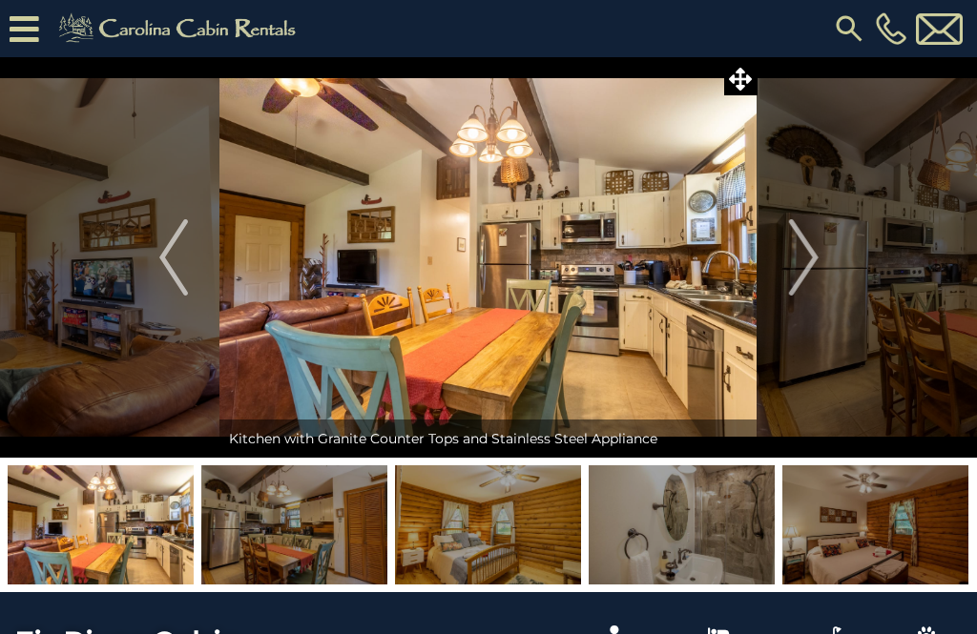
click at [808, 278] on img "Next" at bounding box center [803, 257] width 29 height 76
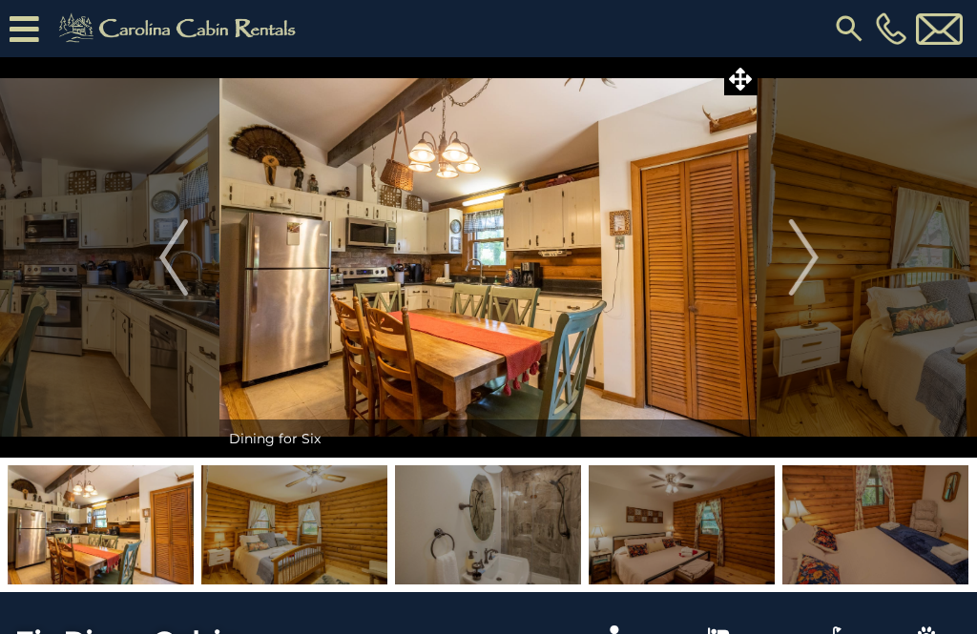
click at [800, 265] on img "Next" at bounding box center [803, 257] width 29 height 76
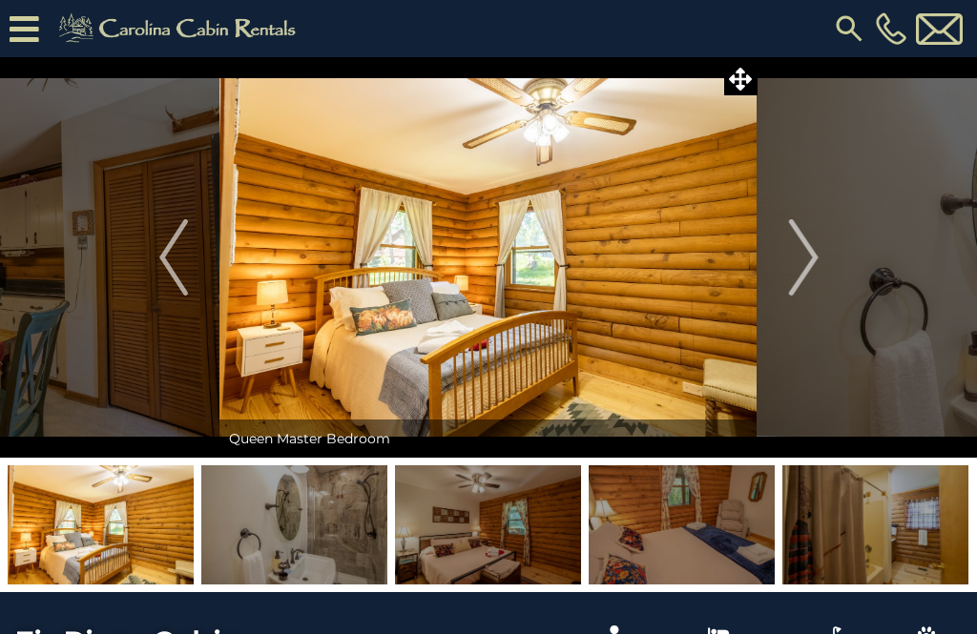
click at [776, 287] on button "Next" at bounding box center [804, 257] width 93 height 401
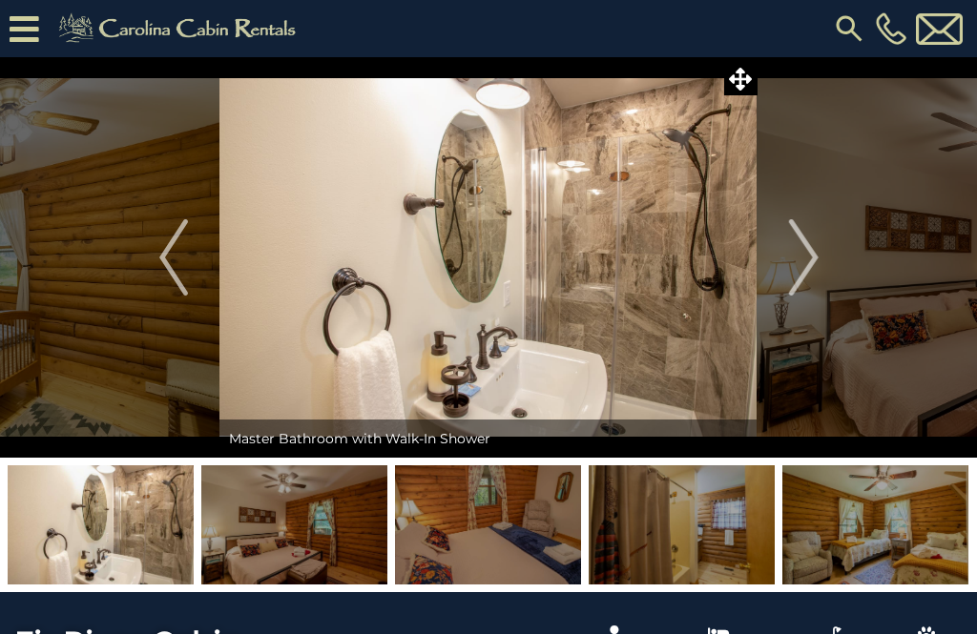
click at [796, 277] on img "Next" at bounding box center [803, 257] width 29 height 76
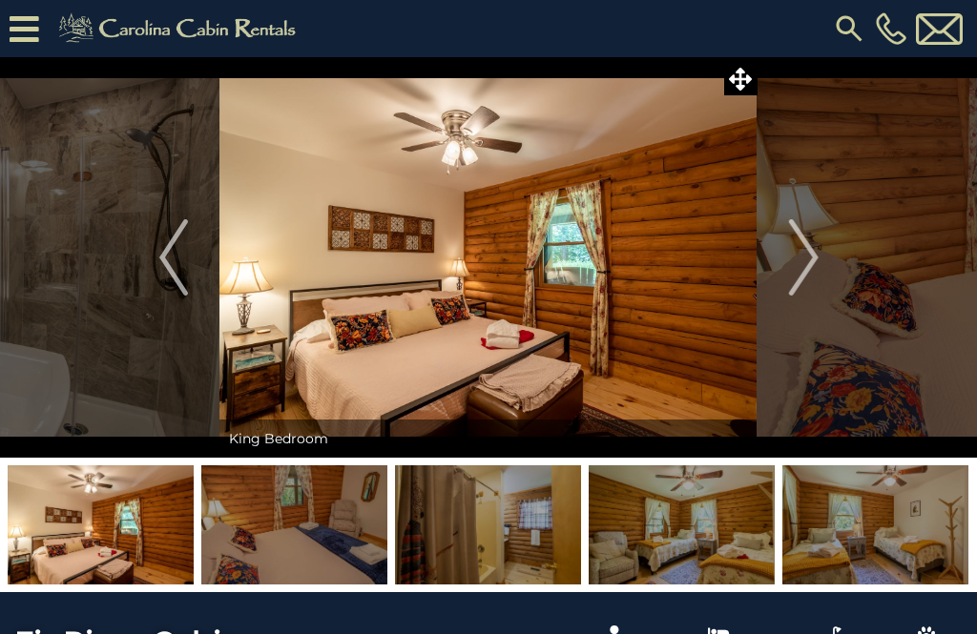
click at [813, 268] on img "Next" at bounding box center [803, 257] width 29 height 76
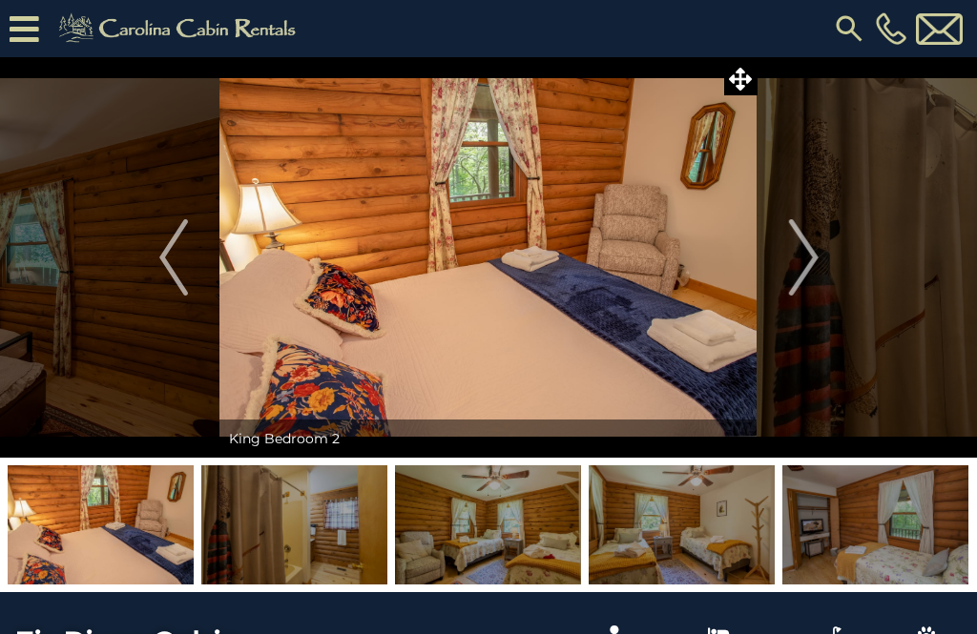
click at [821, 273] on button "Next" at bounding box center [804, 257] width 93 height 401
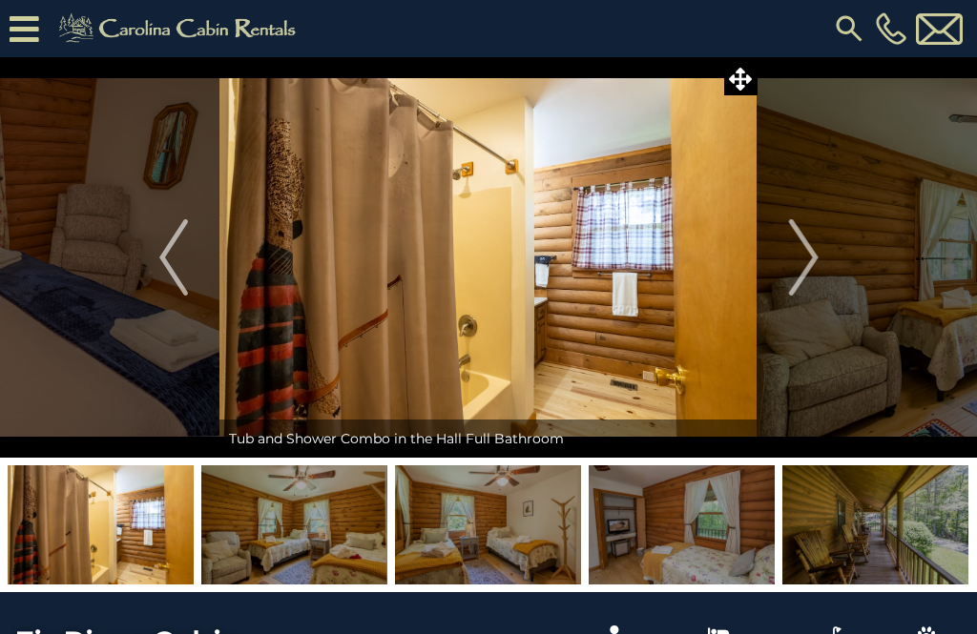
click at [818, 269] on img "Next" at bounding box center [803, 257] width 29 height 76
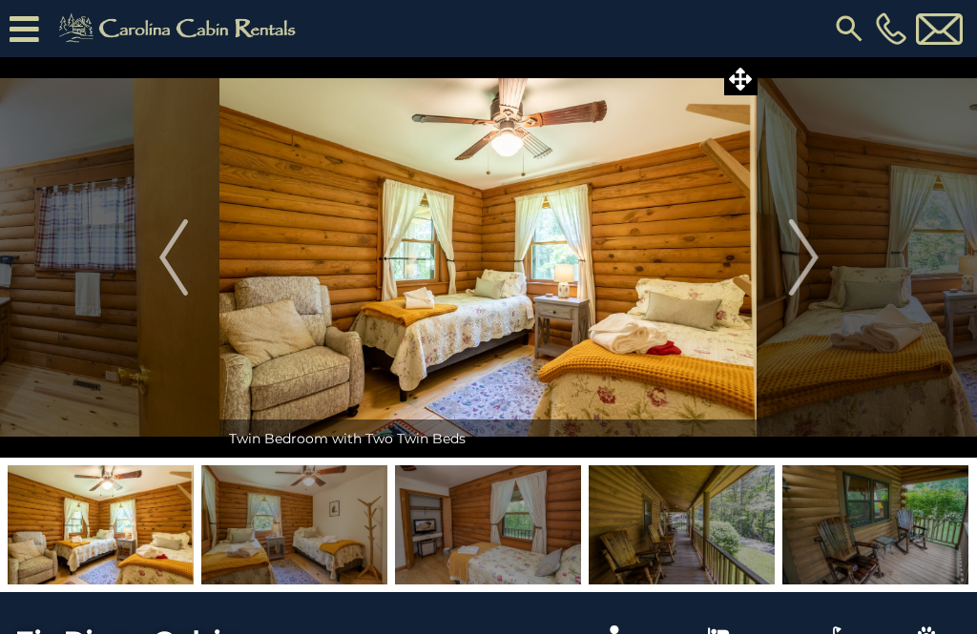
click at [902, 537] on img at bounding box center [875, 525] width 186 height 119
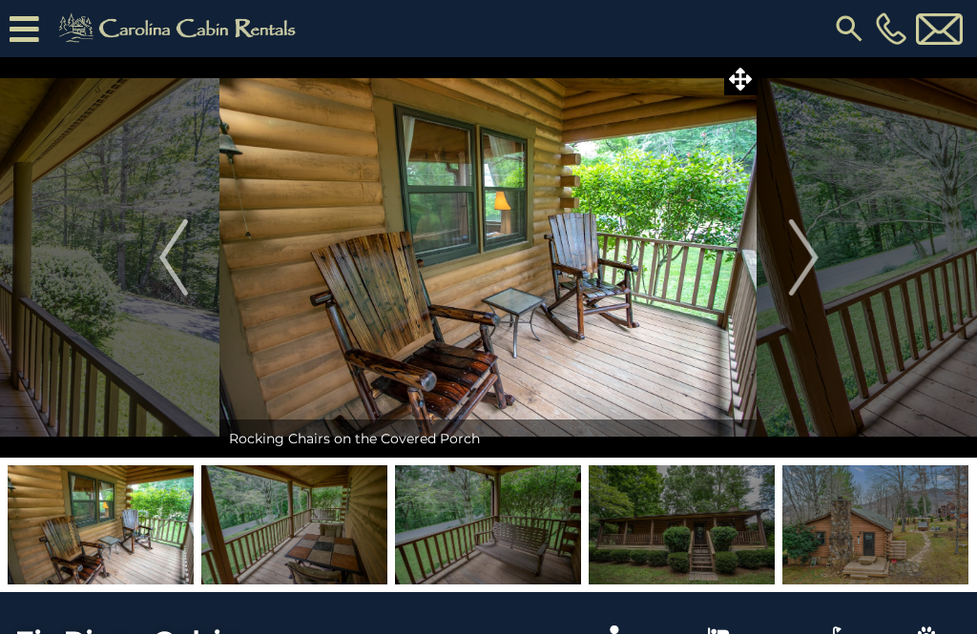
click at [812, 260] on img "Next" at bounding box center [803, 257] width 29 height 76
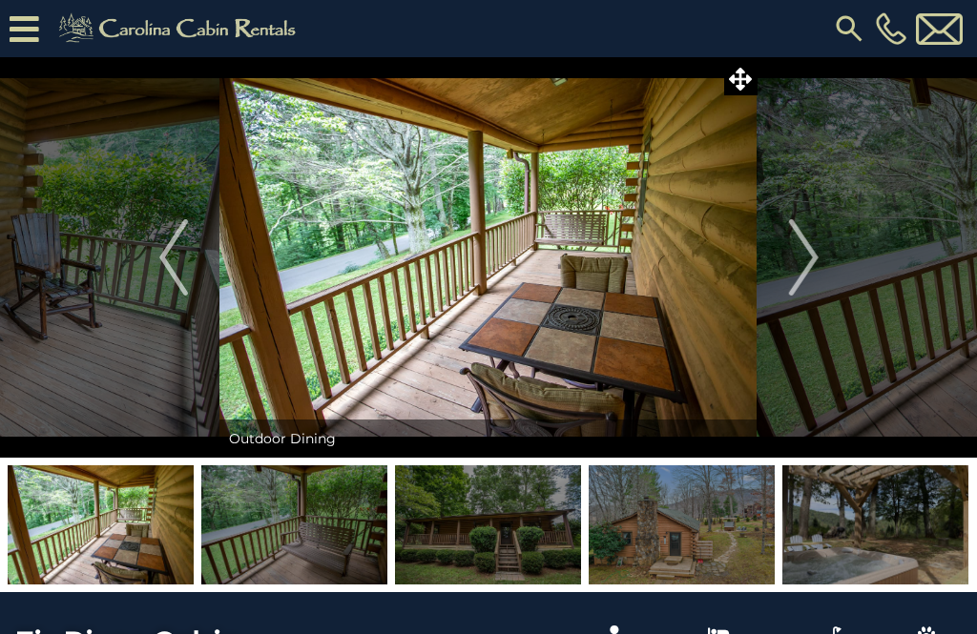
click at [811, 267] on img "Next" at bounding box center [803, 257] width 29 height 76
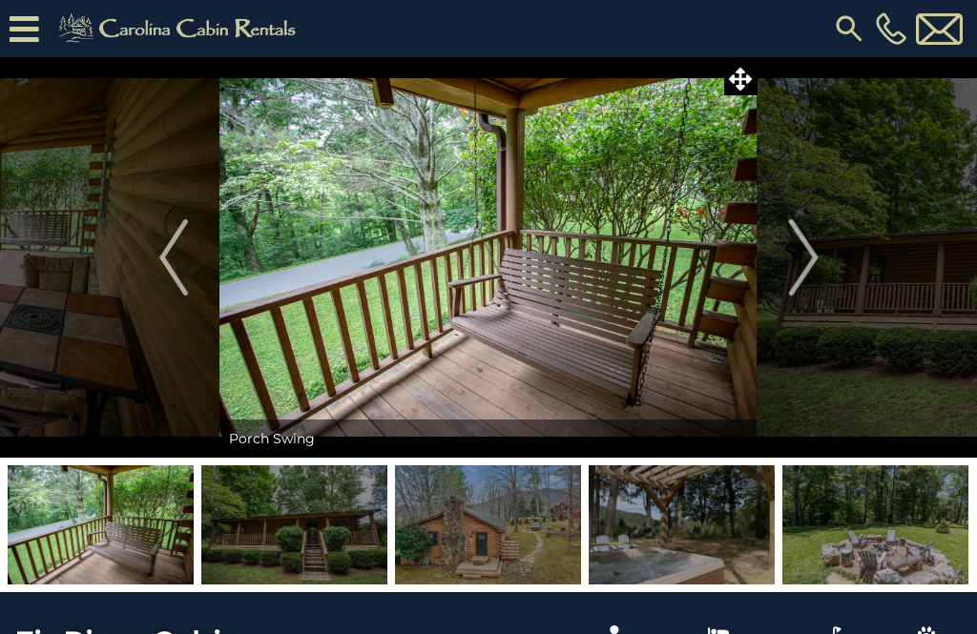
click at [809, 258] on img "Next" at bounding box center [803, 257] width 29 height 76
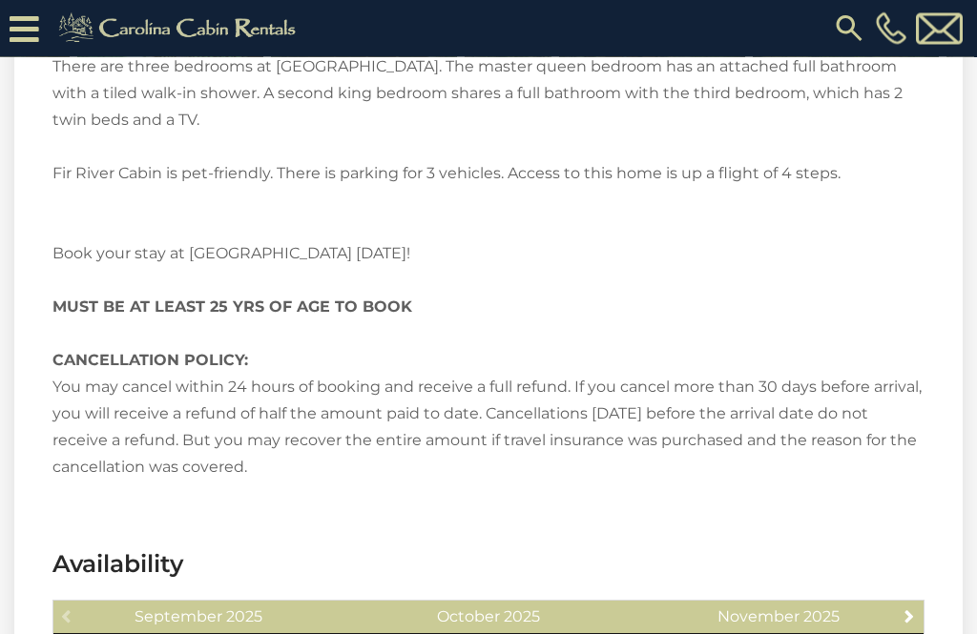
scroll to position [2794, 0]
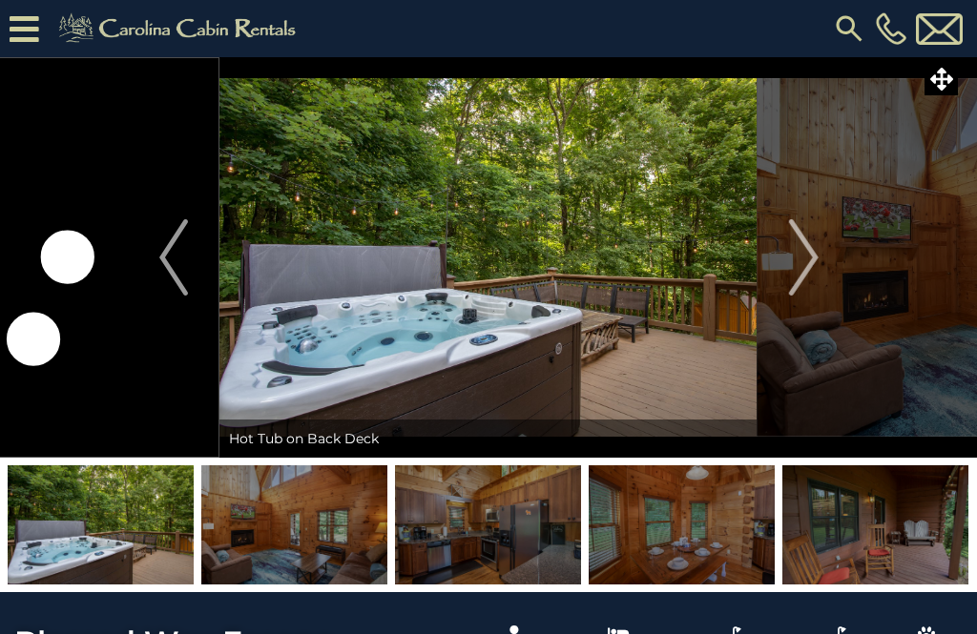
click at [178, 266] on img "Previous" at bounding box center [173, 257] width 29 height 76
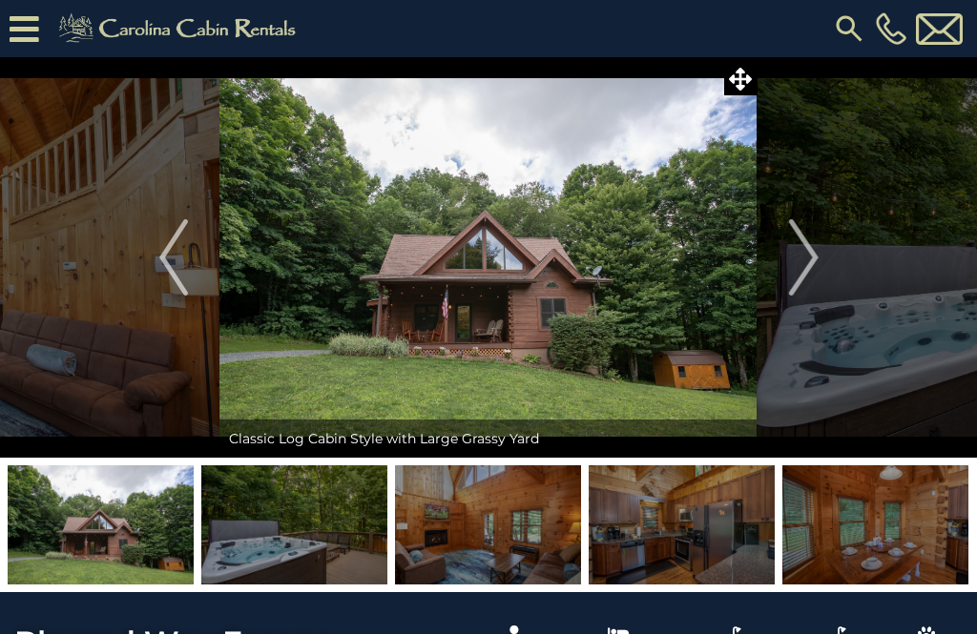
click at [306, 541] on img at bounding box center [294, 525] width 186 height 119
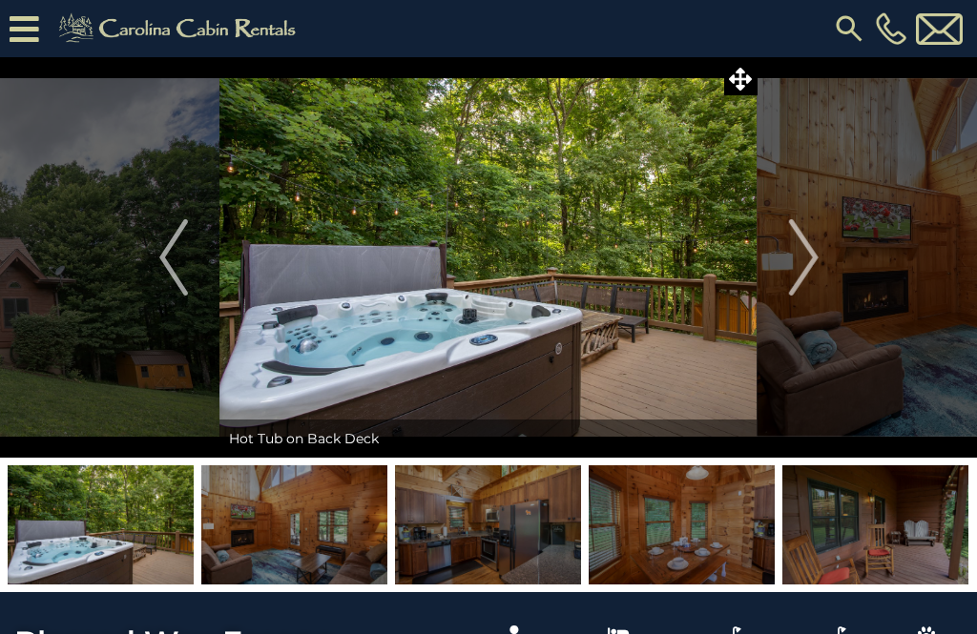
click at [316, 537] on img at bounding box center [294, 525] width 186 height 119
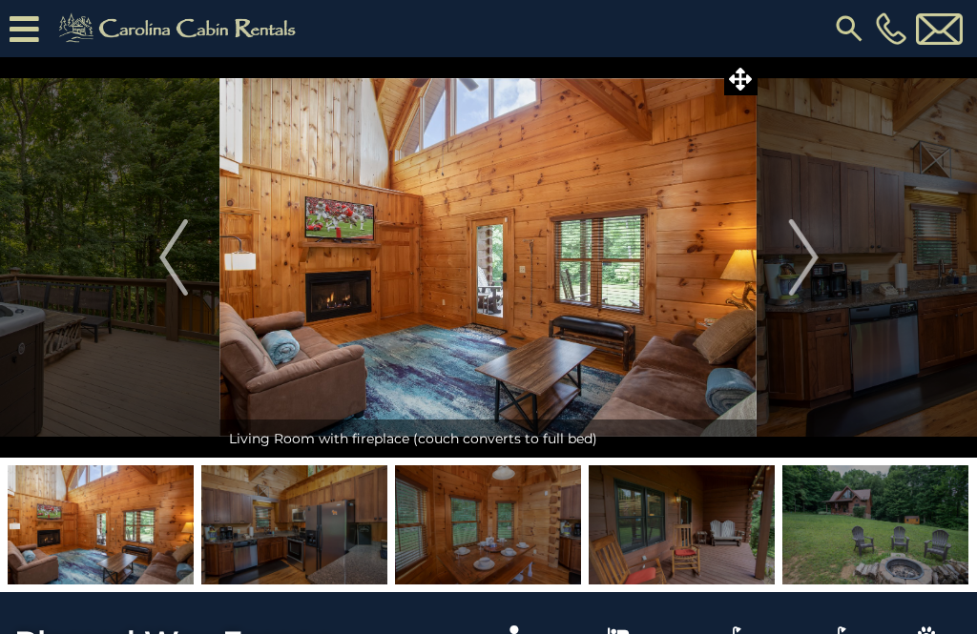
click at [344, 547] on img at bounding box center [294, 525] width 186 height 119
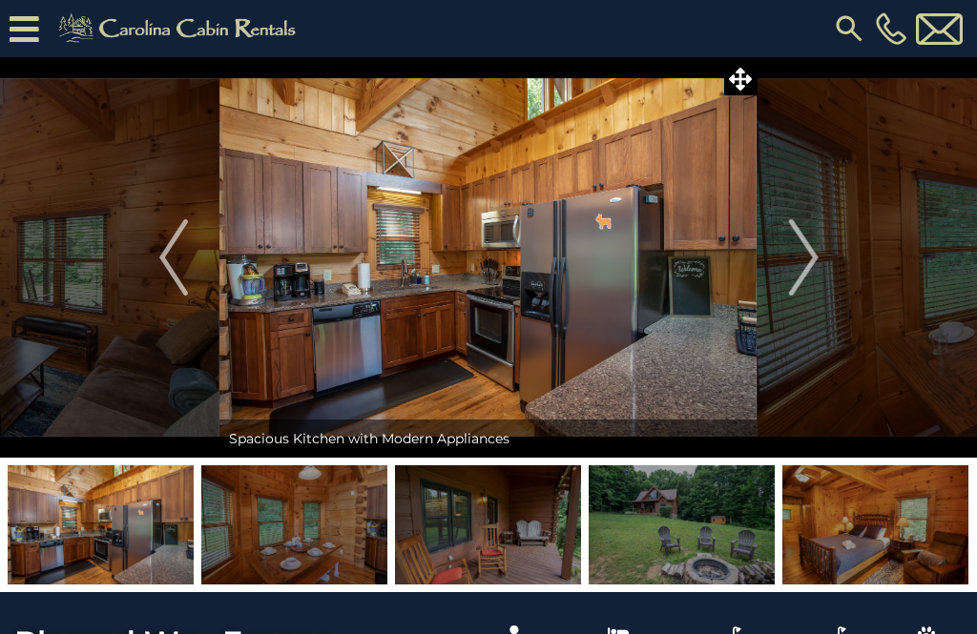
click at [803, 263] on img "Next" at bounding box center [803, 257] width 29 height 76
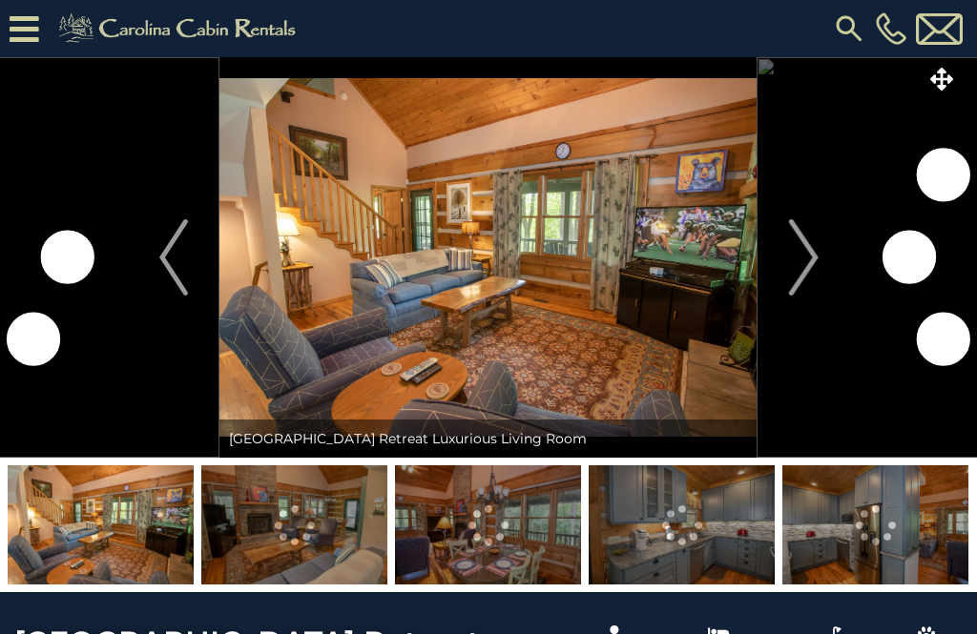
click at [808, 268] on img "Next" at bounding box center [803, 257] width 29 height 76
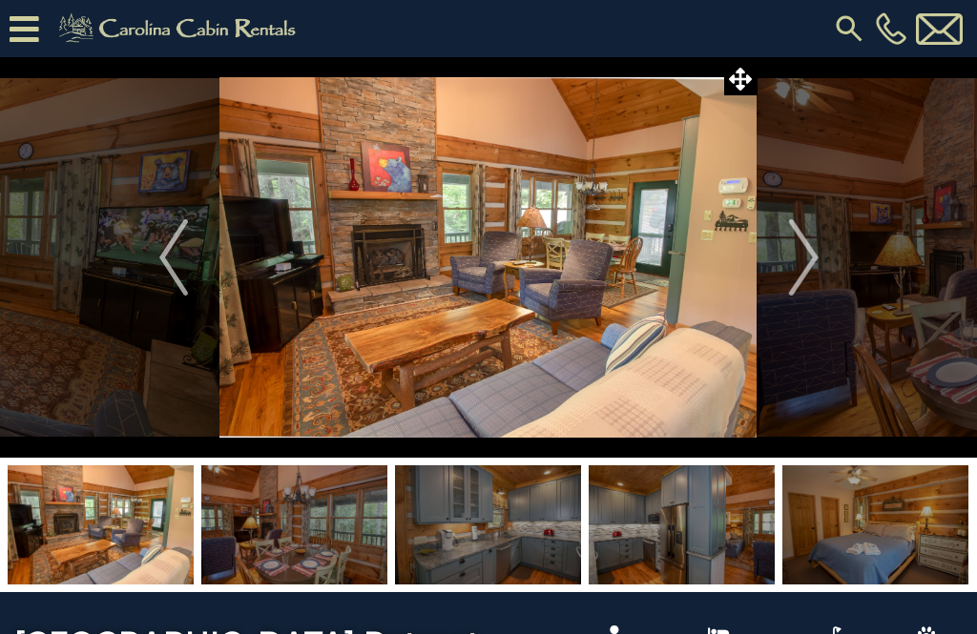
click at [502, 542] on img at bounding box center [488, 525] width 186 height 119
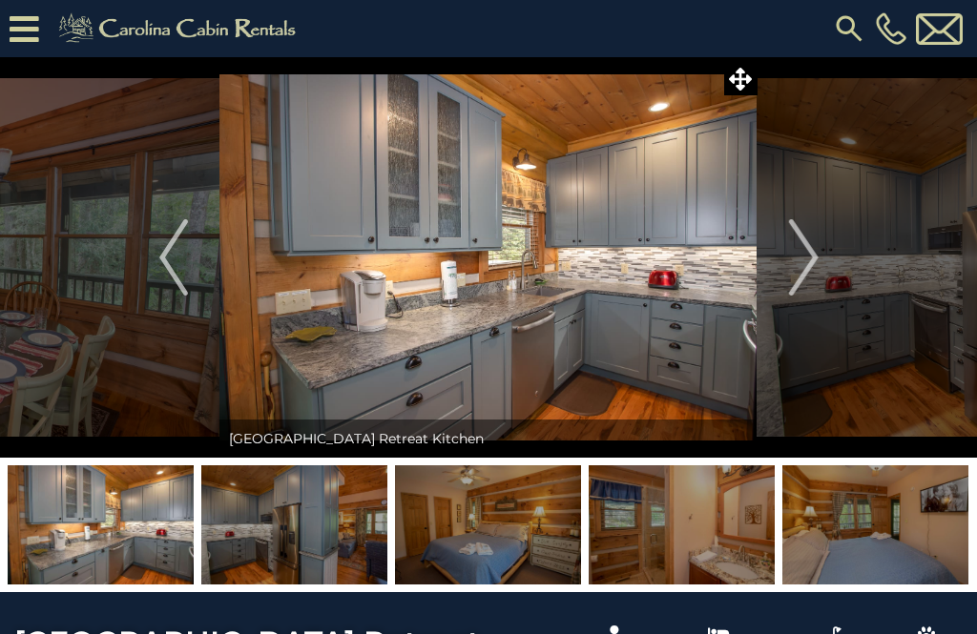
click at [817, 268] on img "Next" at bounding box center [803, 257] width 29 height 76
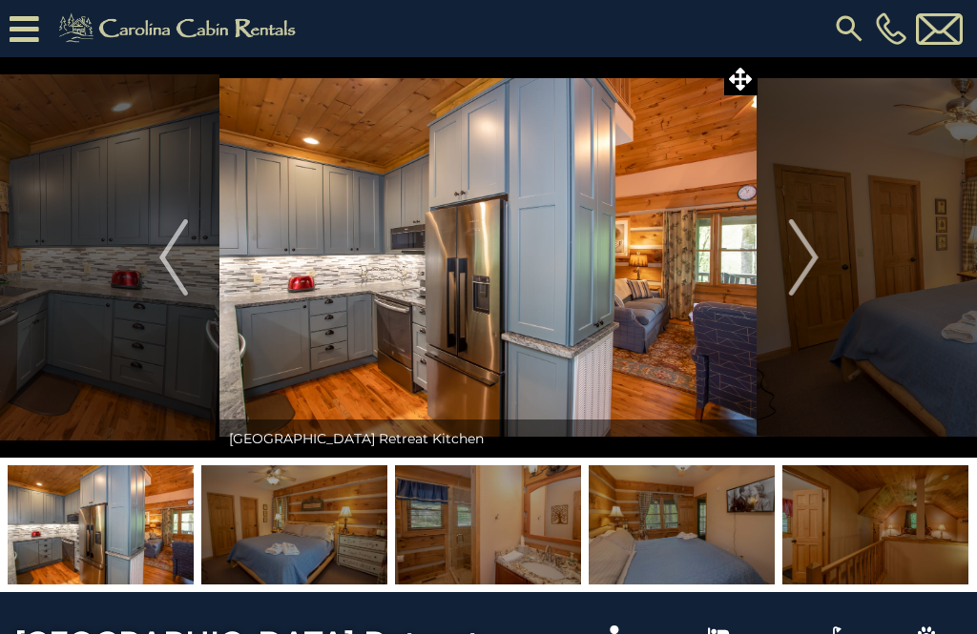
click at [699, 539] on img at bounding box center [682, 525] width 186 height 119
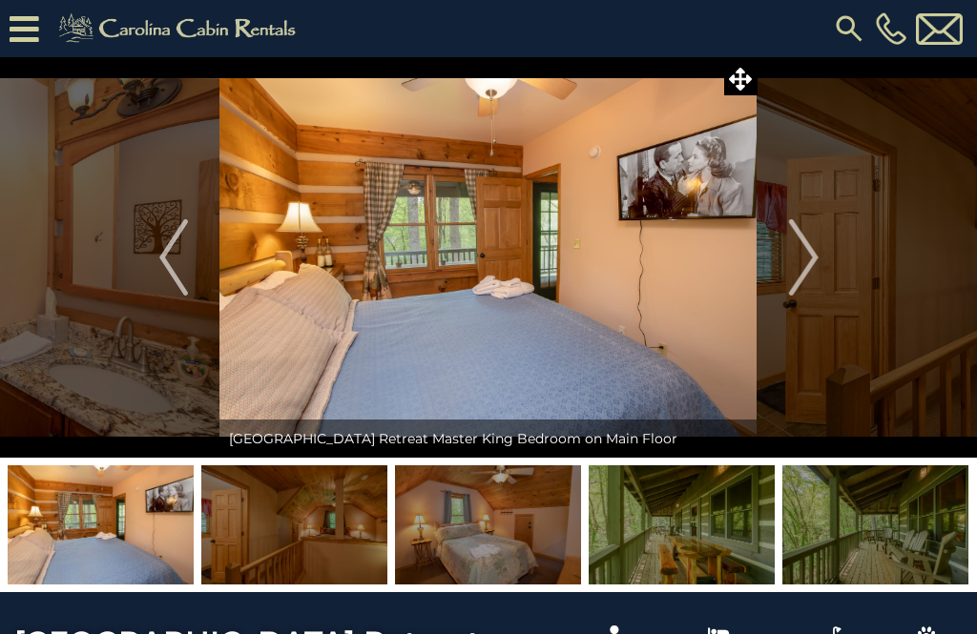
click at [713, 533] on img at bounding box center [682, 525] width 186 height 119
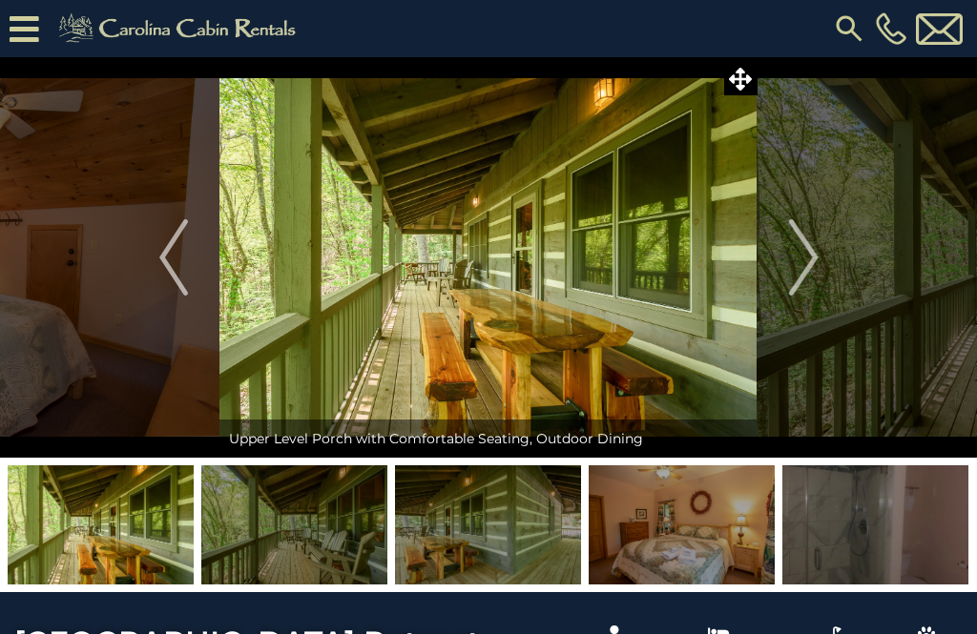
click at [714, 532] on img at bounding box center [682, 525] width 186 height 119
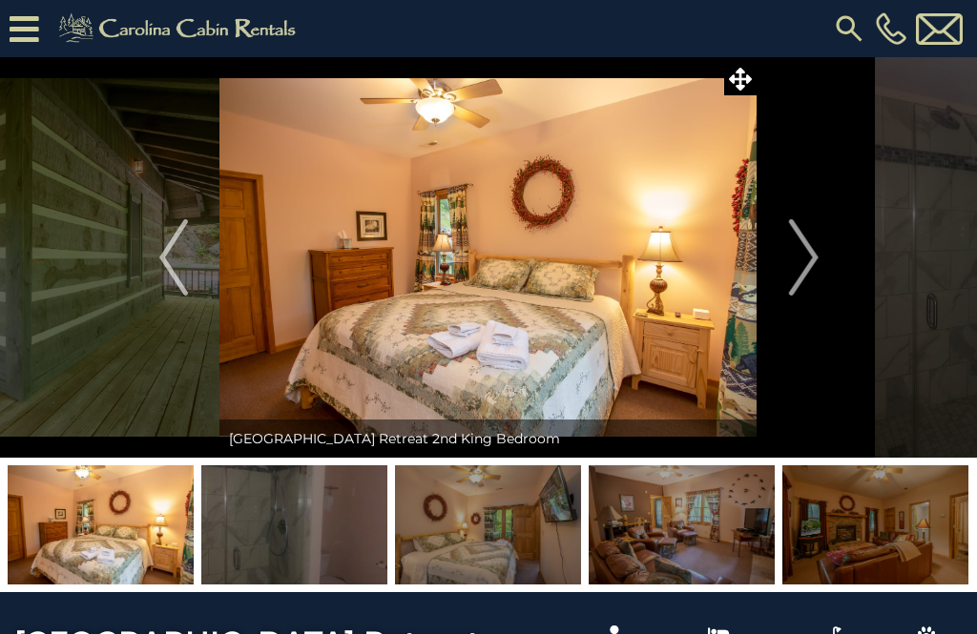
click at [695, 546] on img at bounding box center [682, 525] width 186 height 119
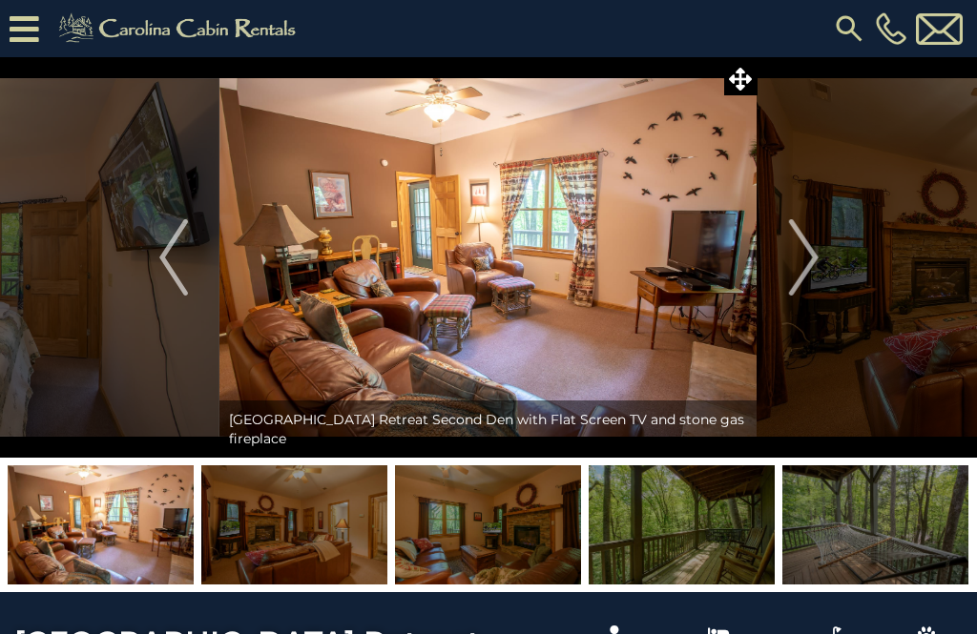
click at [703, 530] on img at bounding box center [682, 525] width 186 height 119
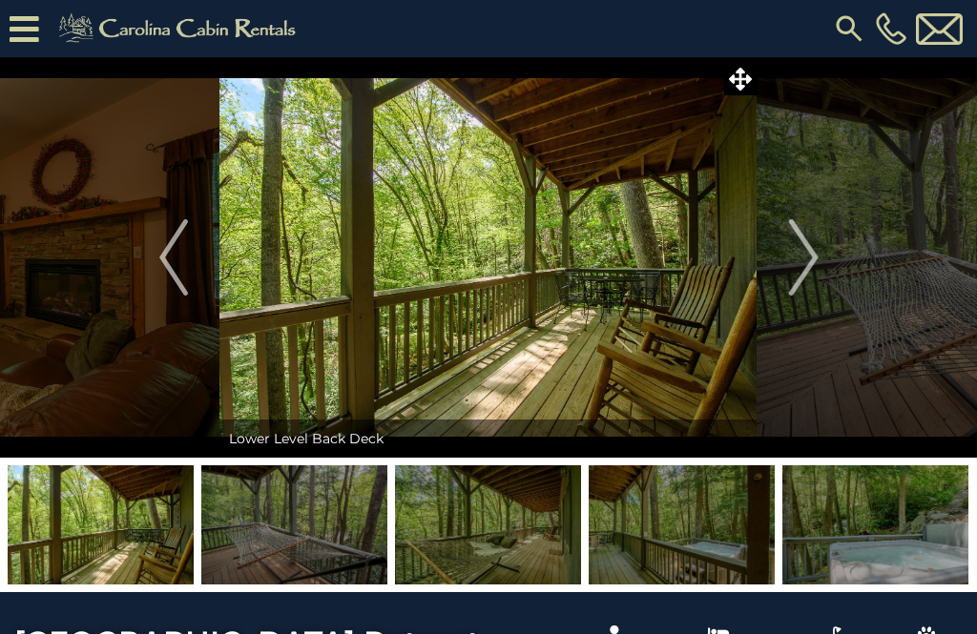
click at [881, 544] on img at bounding box center [875, 525] width 186 height 119
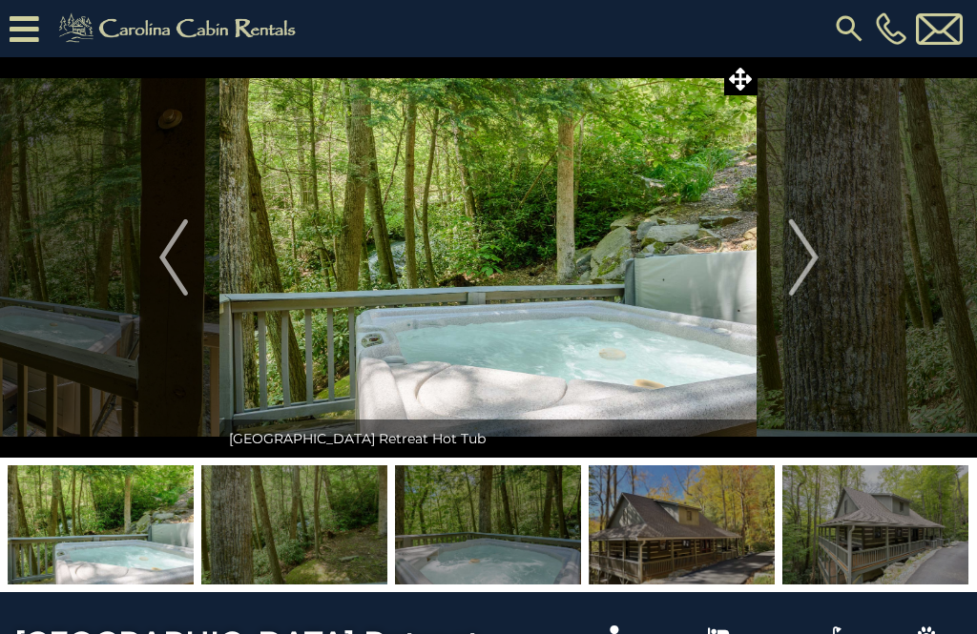
click at [682, 543] on img at bounding box center [682, 525] width 186 height 119
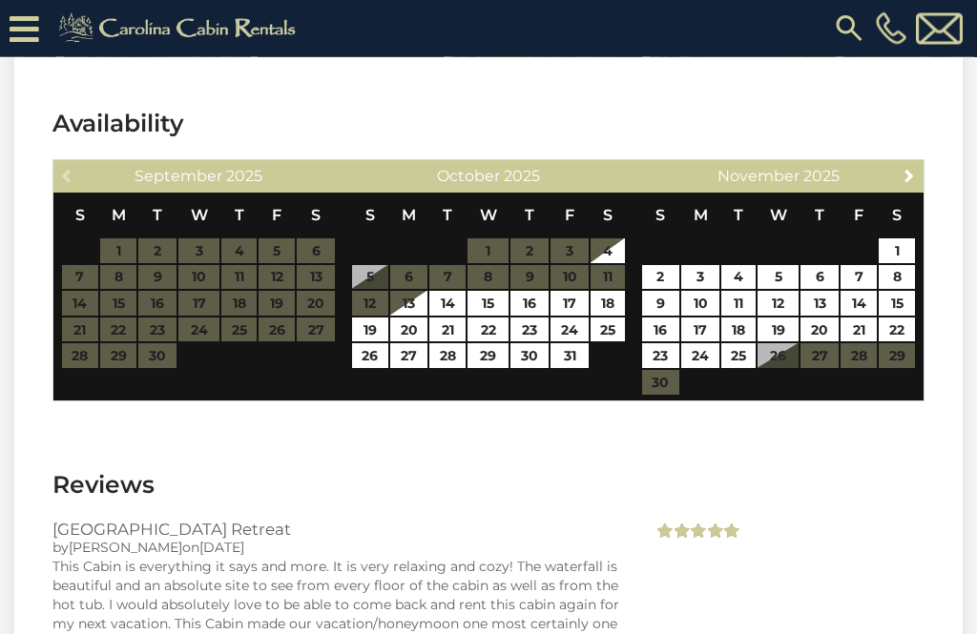
scroll to position [2923, 0]
click at [456, 304] on link "14" at bounding box center [447, 303] width 36 height 25
type input "**********"
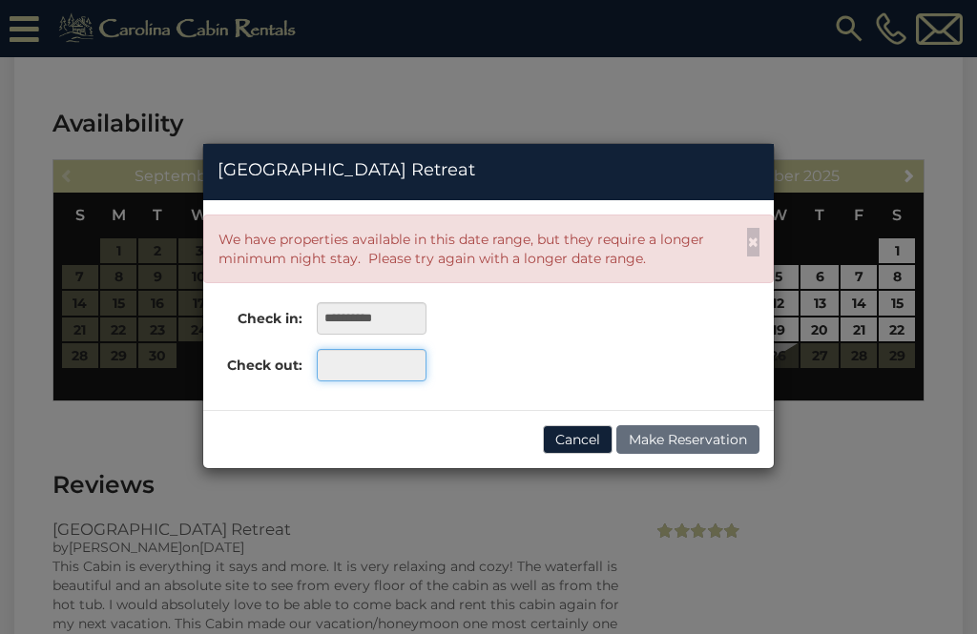
click at [386, 374] on input "text" at bounding box center [372, 365] width 110 height 32
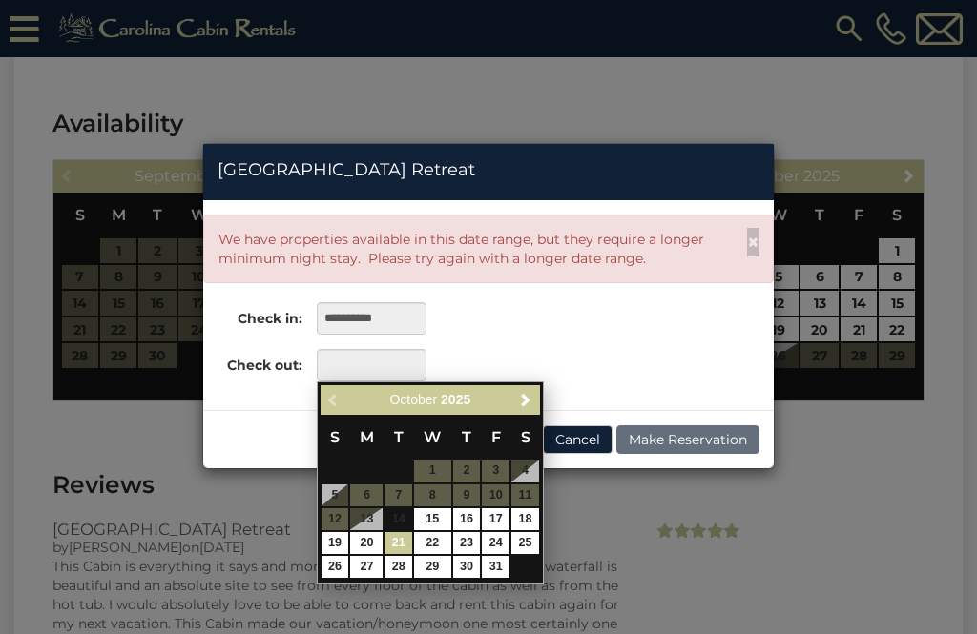
click at [405, 543] on link "21" at bounding box center [399, 543] width 28 height 22
type input "**********"
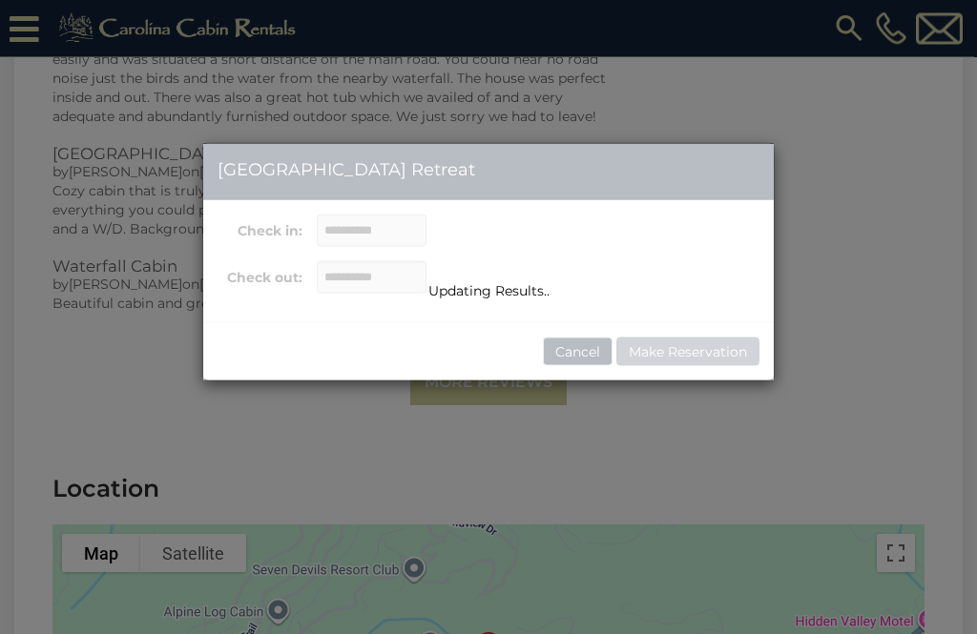
scroll to position [3602, 0]
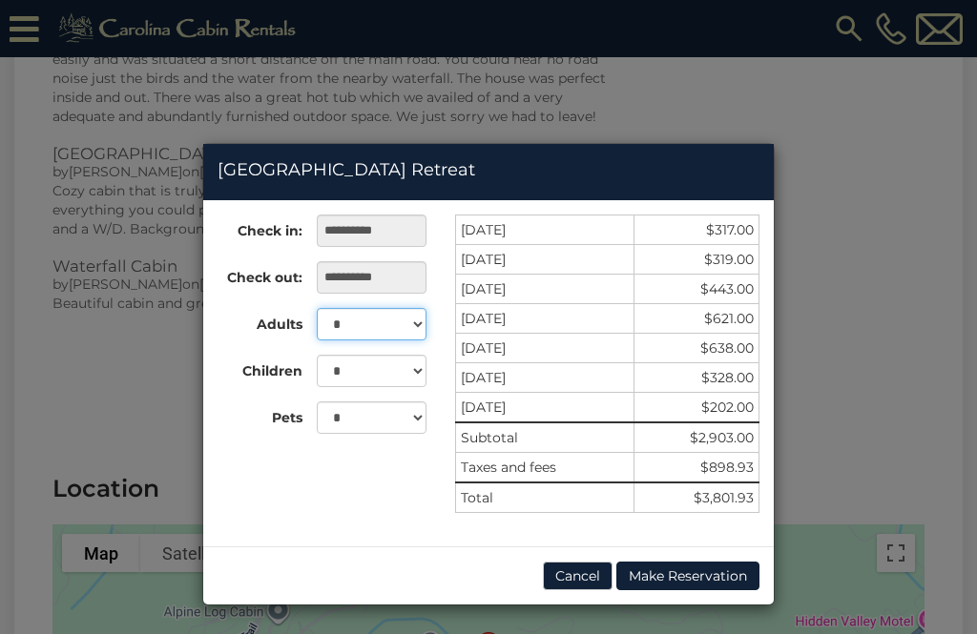
click at [425, 330] on select "* * * * * *" at bounding box center [372, 324] width 110 height 32
select select "*"
click at [415, 426] on select "* * * *" at bounding box center [372, 418] width 110 height 32
select select "*"
click at [588, 587] on button "Cancel" at bounding box center [578, 576] width 70 height 29
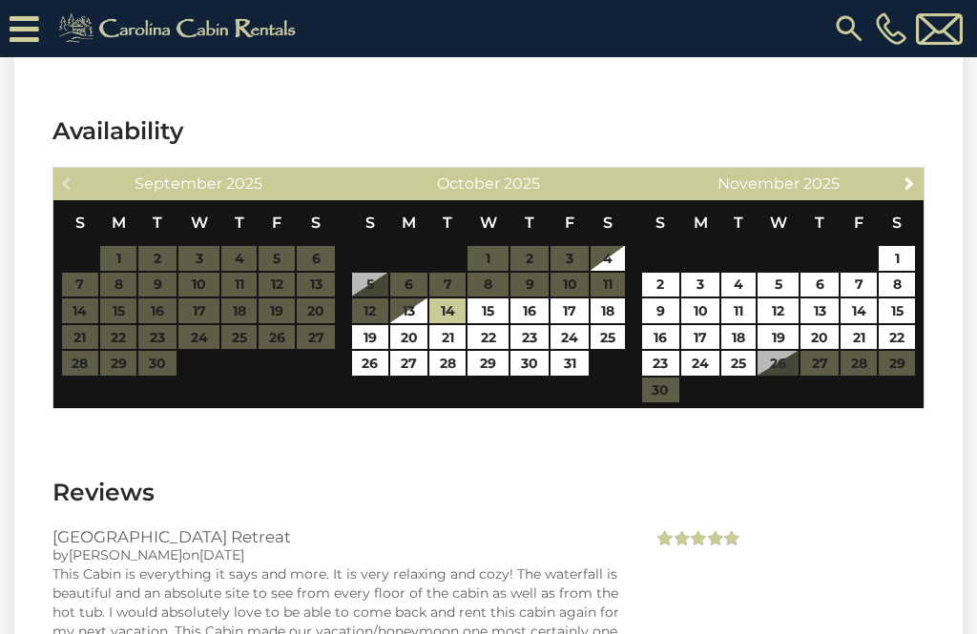
scroll to position [2914, 0]
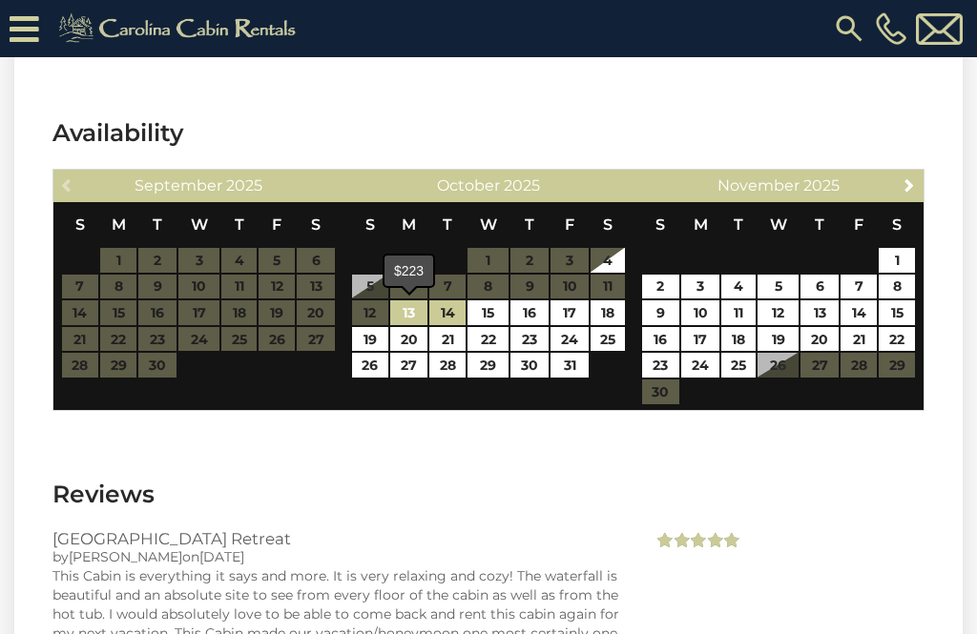
click at [420, 315] on link "13" at bounding box center [409, 313] width 38 height 25
type input "**********"
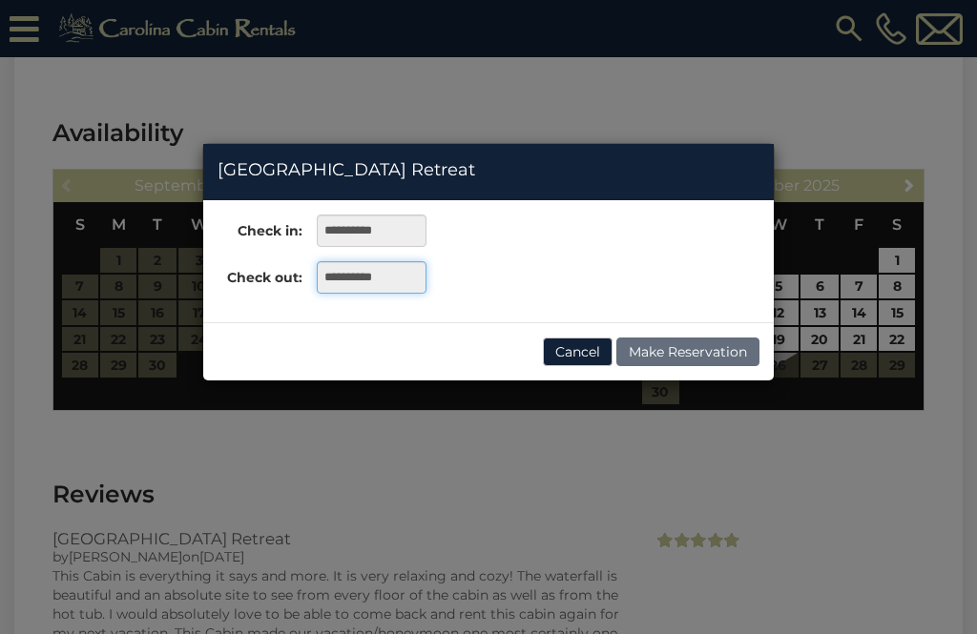
click at [392, 290] on input "**********" at bounding box center [372, 277] width 110 height 32
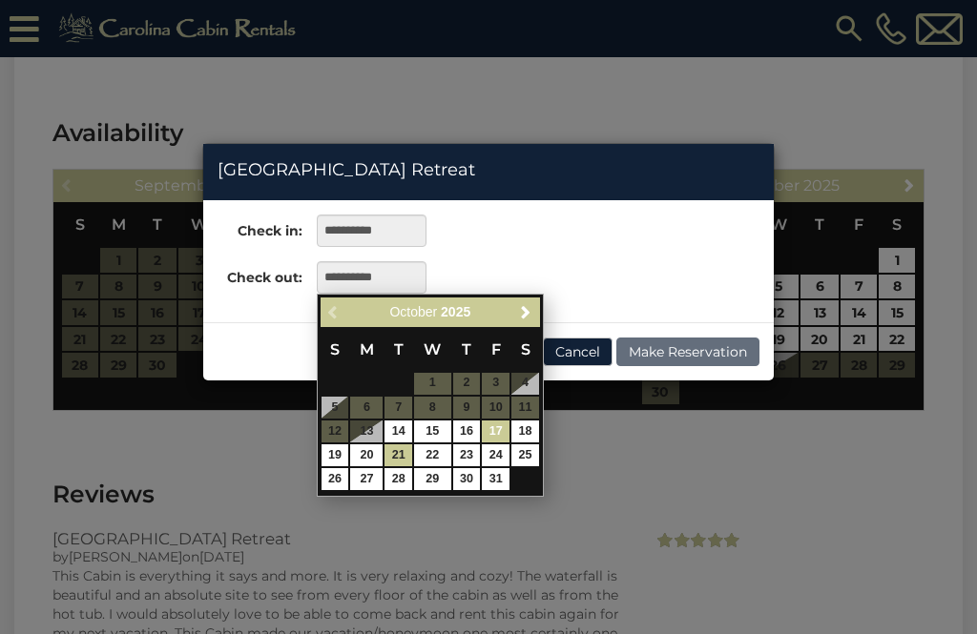
click at [502, 433] on link "17" at bounding box center [496, 432] width 28 height 22
type input "**********"
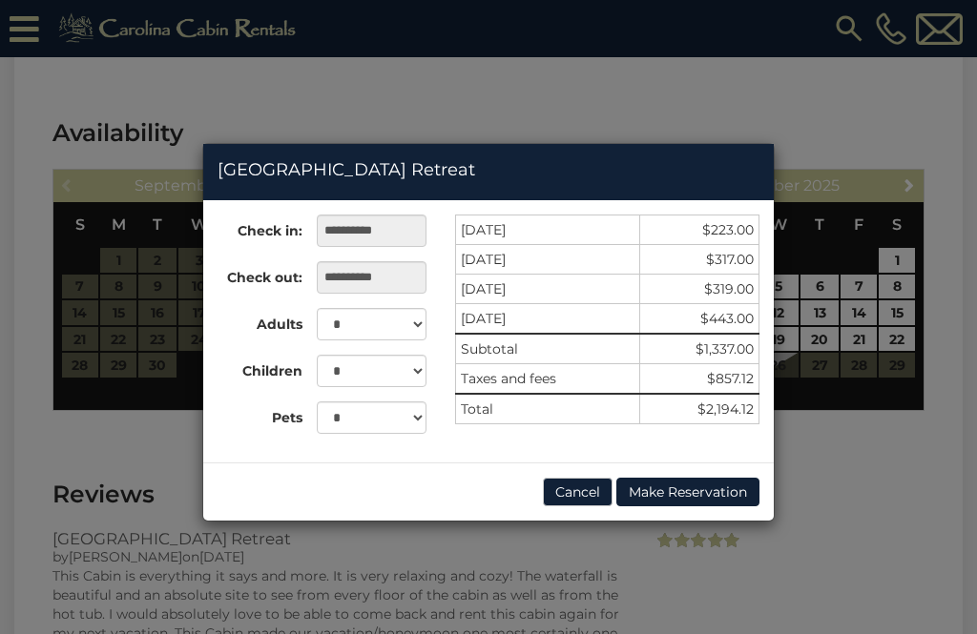
click at [592, 506] on button "Cancel" at bounding box center [578, 492] width 70 height 29
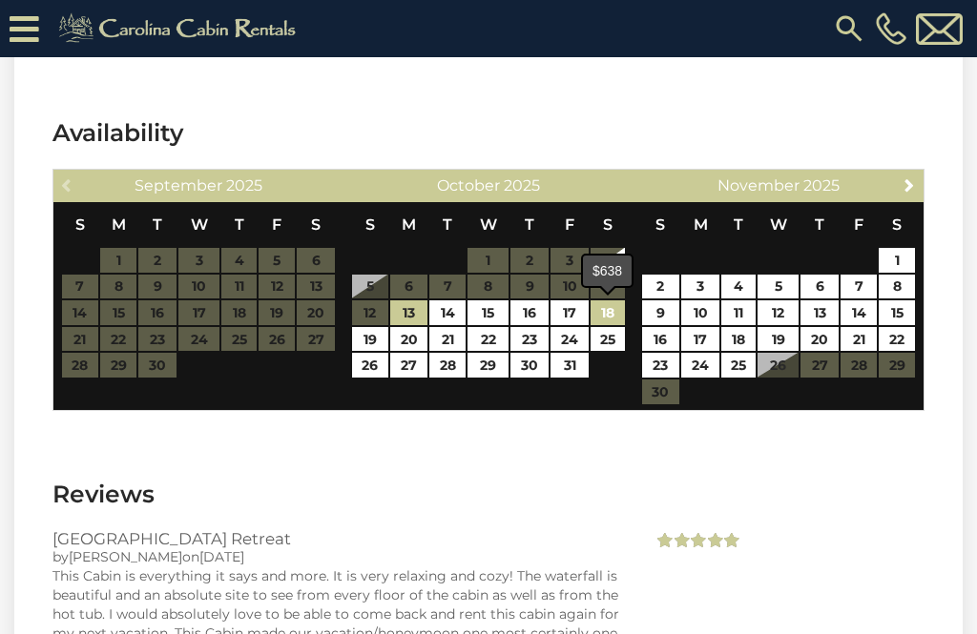
click at [618, 315] on link "18" at bounding box center [608, 313] width 35 height 25
type input "**********"
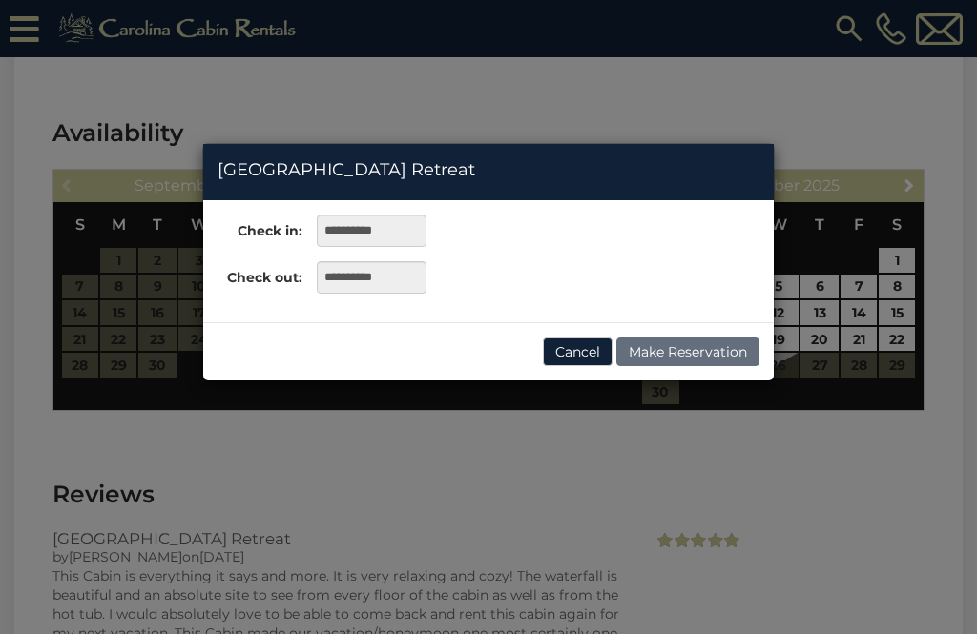
click at [593, 349] on button "Cancel" at bounding box center [578, 352] width 70 height 29
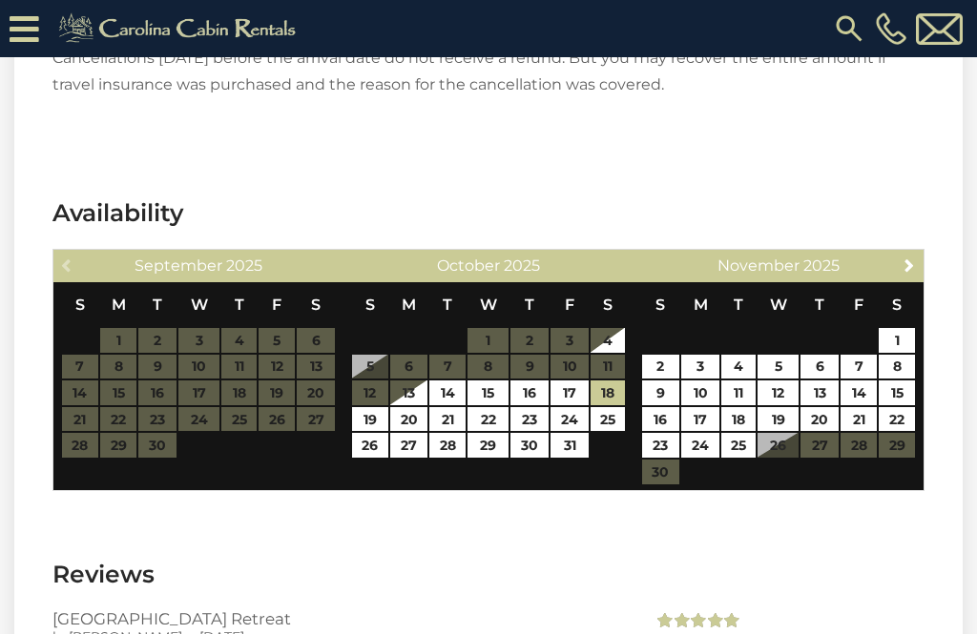
scroll to position [2819, 0]
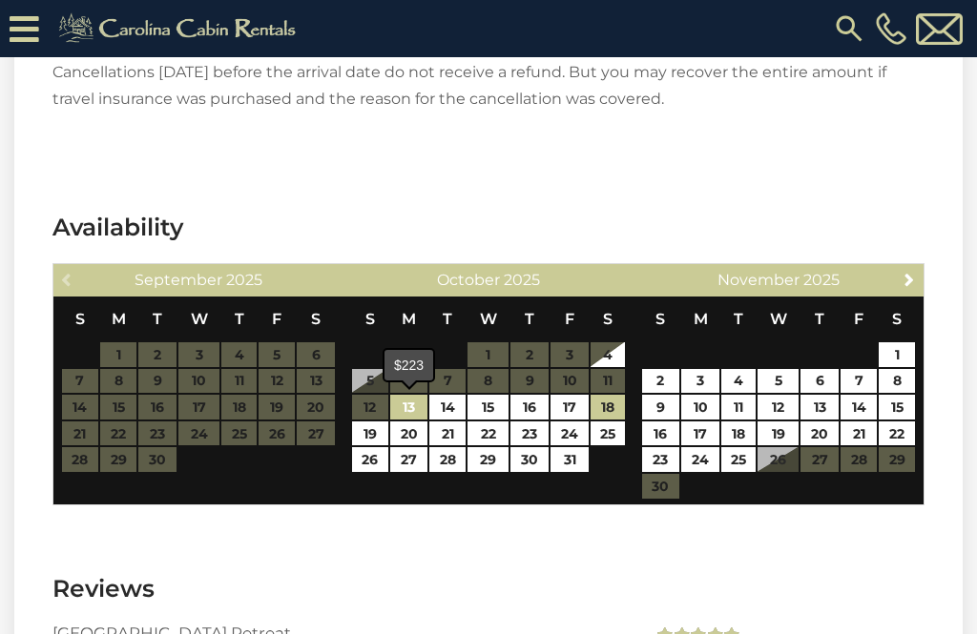
click at [425, 415] on link "13" at bounding box center [409, 407] width 38 height 25
type input "**********"
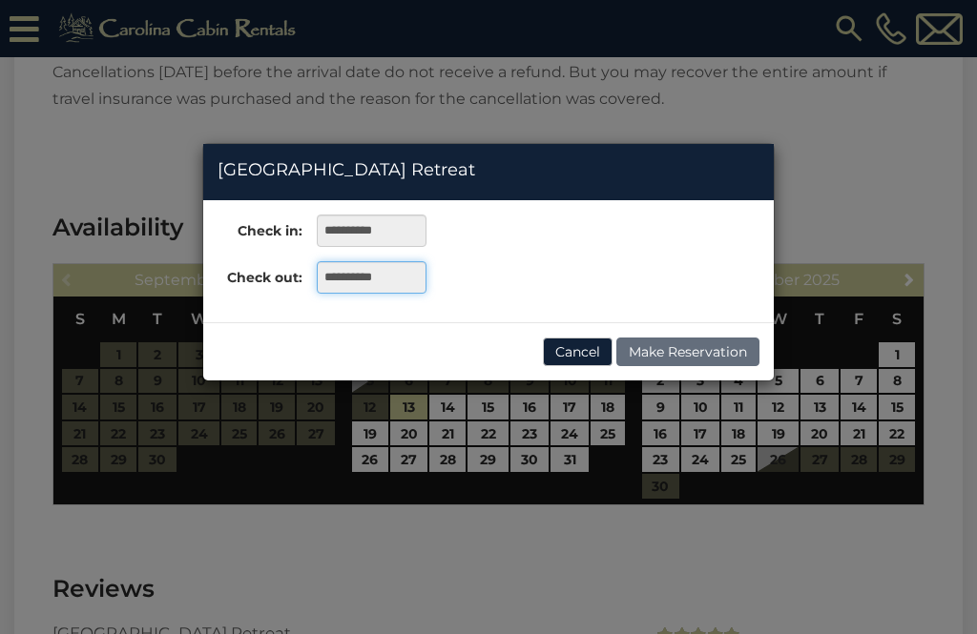
click at [384, 289] on input "**********" at bounding box center [372, 277] width 110 height 32
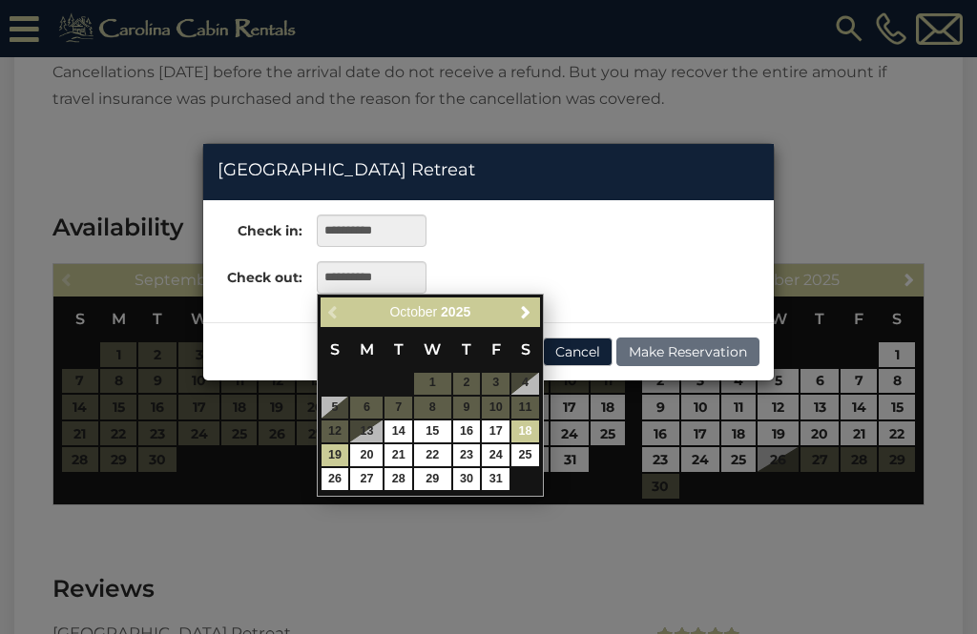
click at [537, 431] on link "18" at bounding box center [525, 432] width 28 height 22
type input "**********"
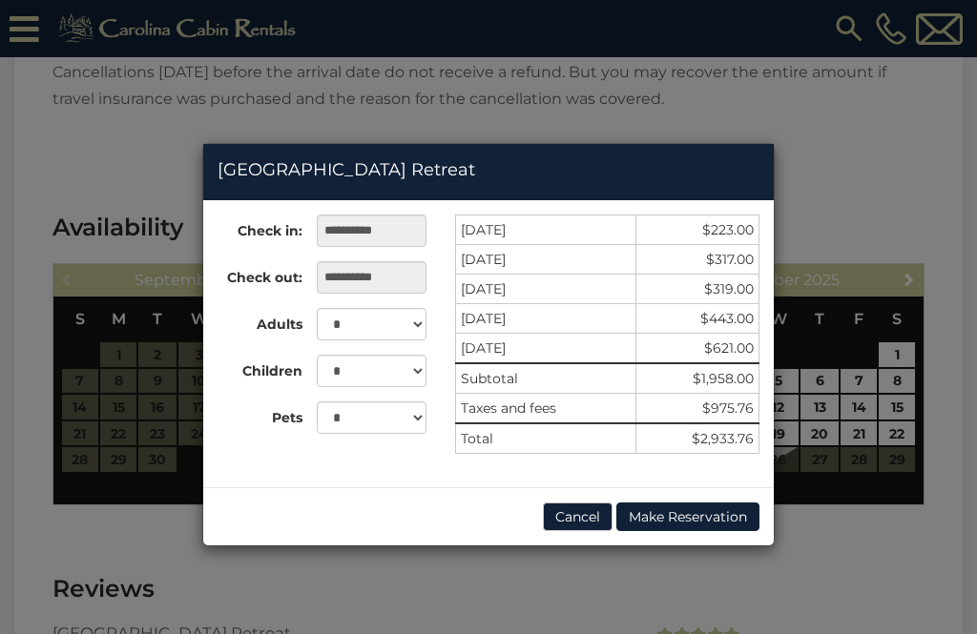
click at [582, 527] on button "Cancel" at bounding box center [578, 517] width 70 height 29
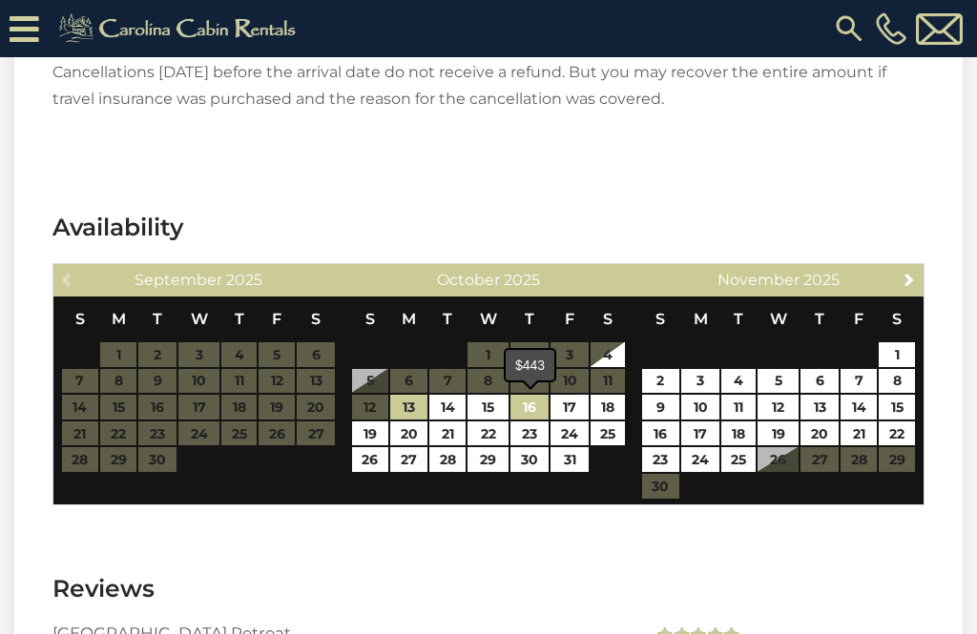
click at [540, 415] on link "16" at bounding box center [529, 407] width 38 height 25
type input "**********"
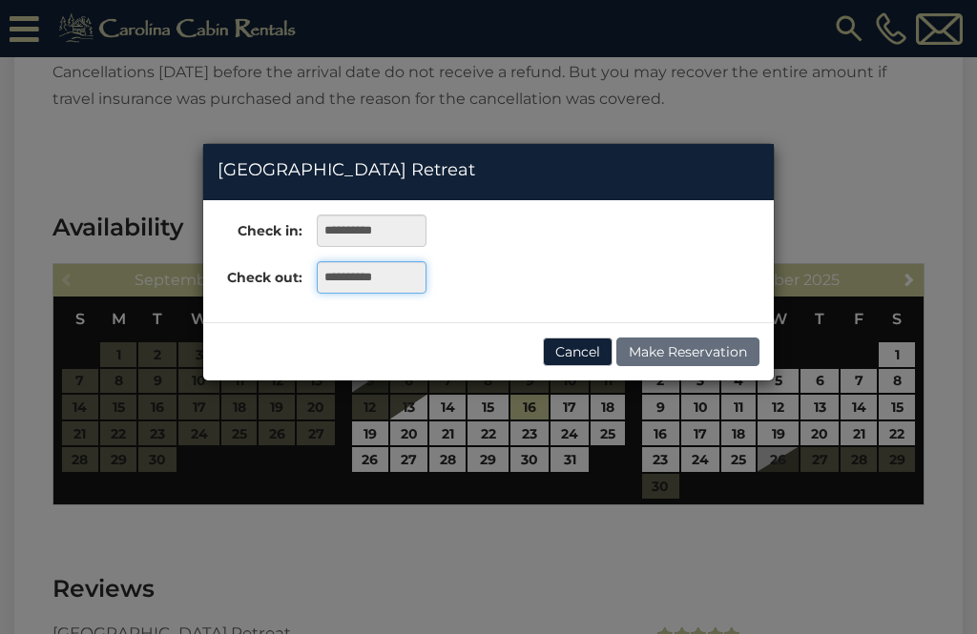
click at [391, 287] on input "**********" at bounding box center [372, 277] width 110 height 32
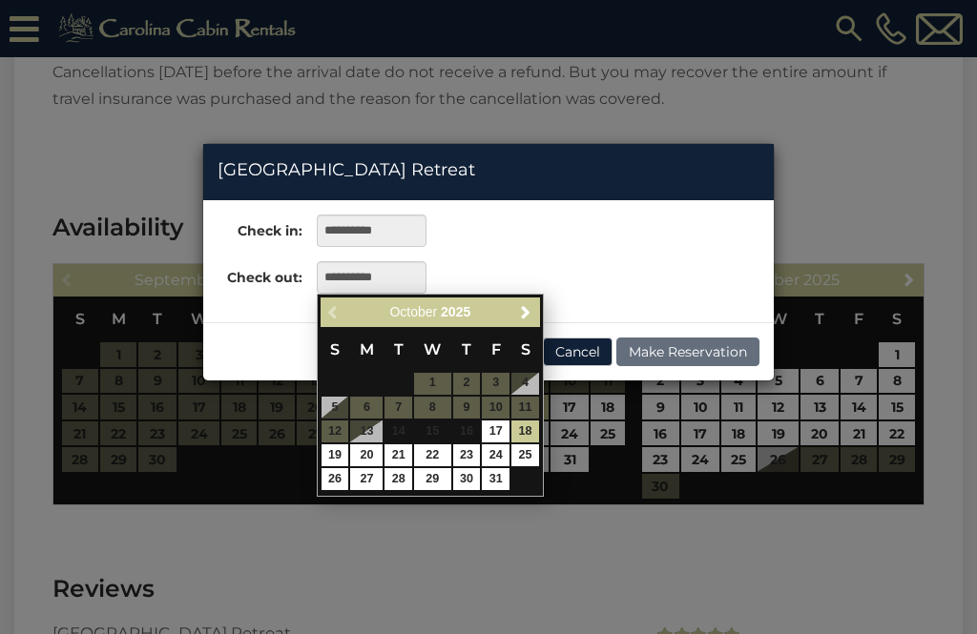
click at [377, 458] on link "20" at bounding box center [366, 456] width 32 height 22
type input "**********"
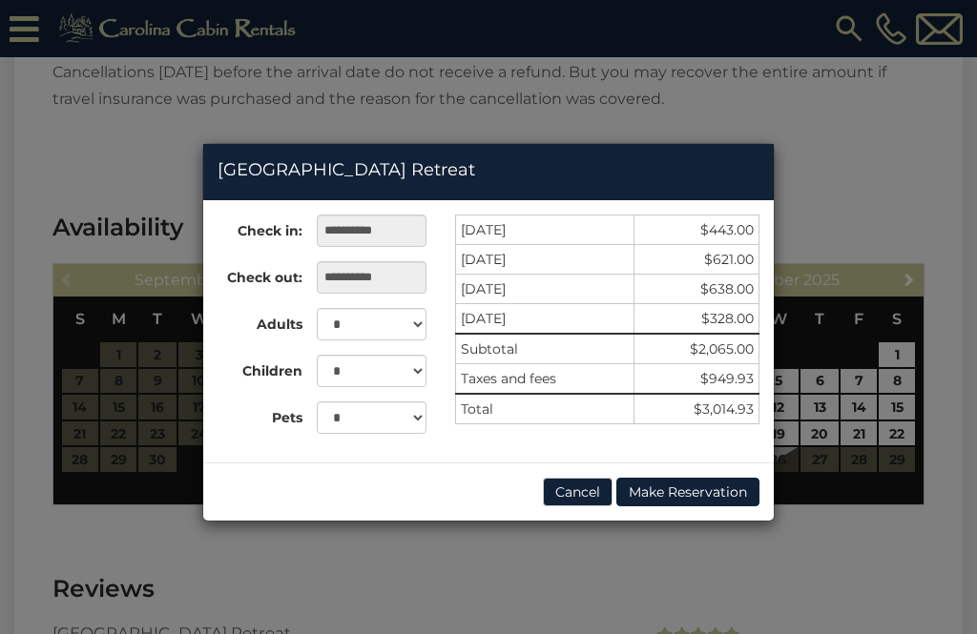
click at [580, 506] on button "Cancel" at bounding box center [578, 492] width 70 height 29
